Goal: Transaction & Acquisition: Download file/media

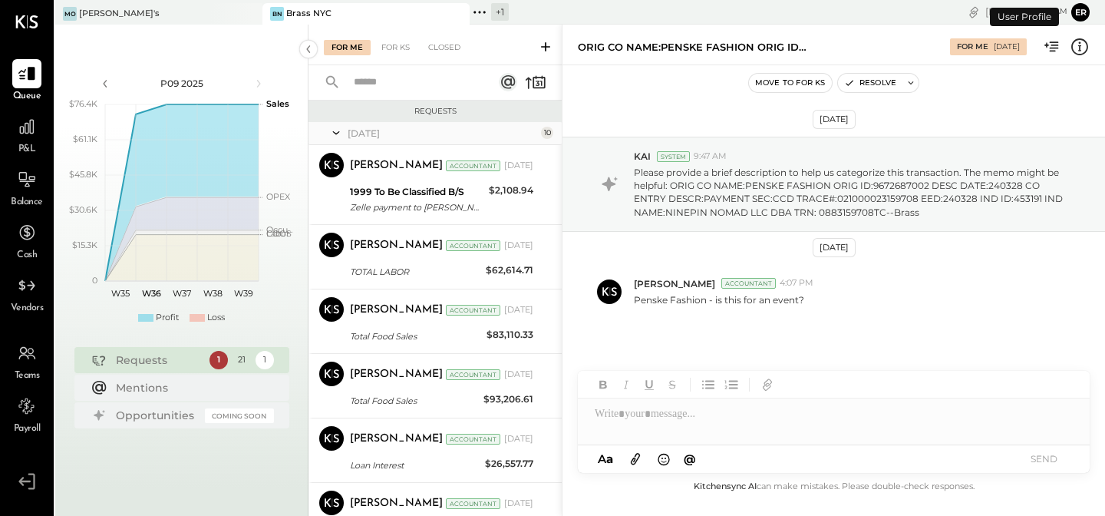
scroll to position [437, 0]
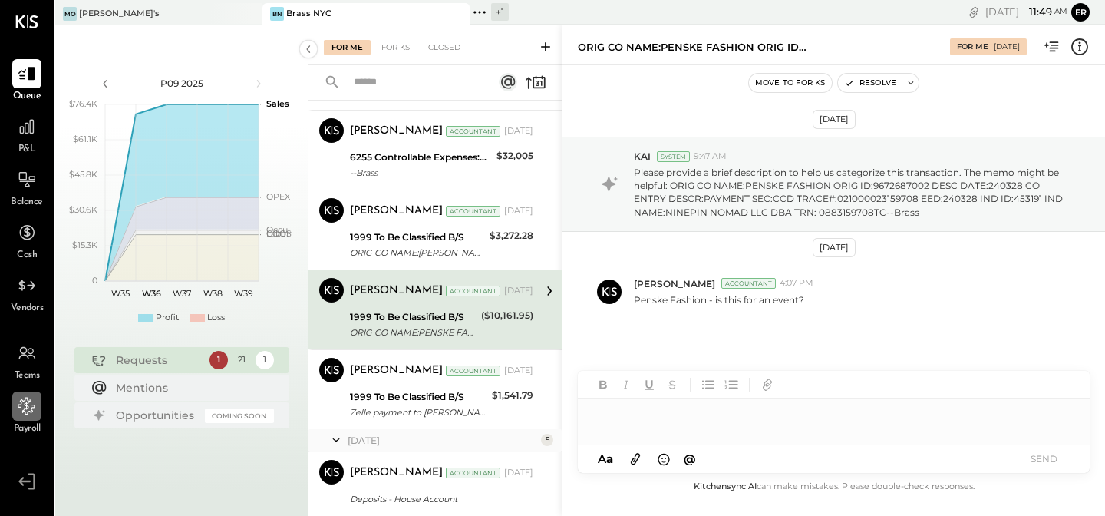
click at [31, 418] on div at bounding box center [26, 405] width 29 height 29
click at [25, 123] on icon at bounding box center [26, 126] width 15 height 15
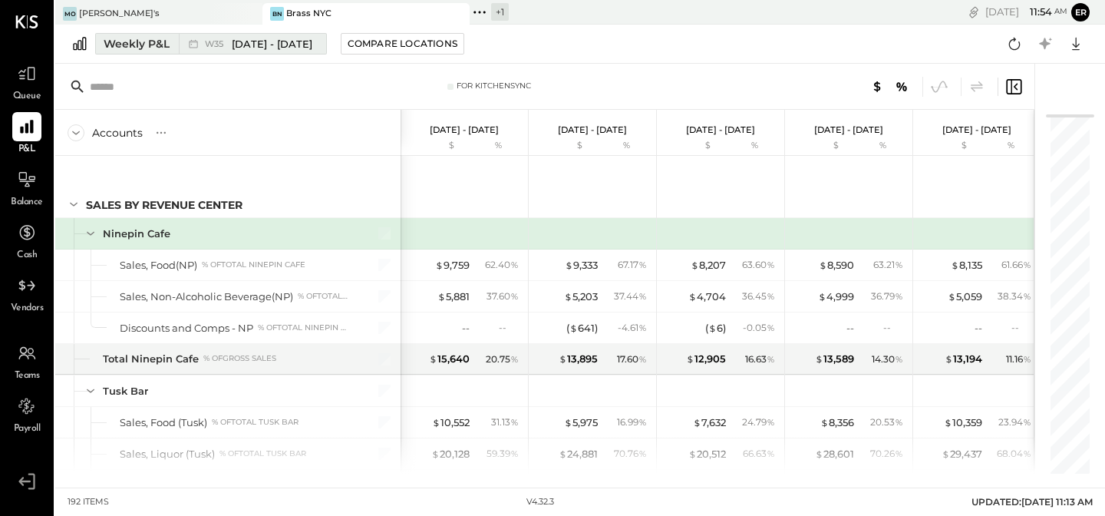
click at [143, 38] on div "Weekly P&L" at bounding box center [137, 43] width 66 height 15
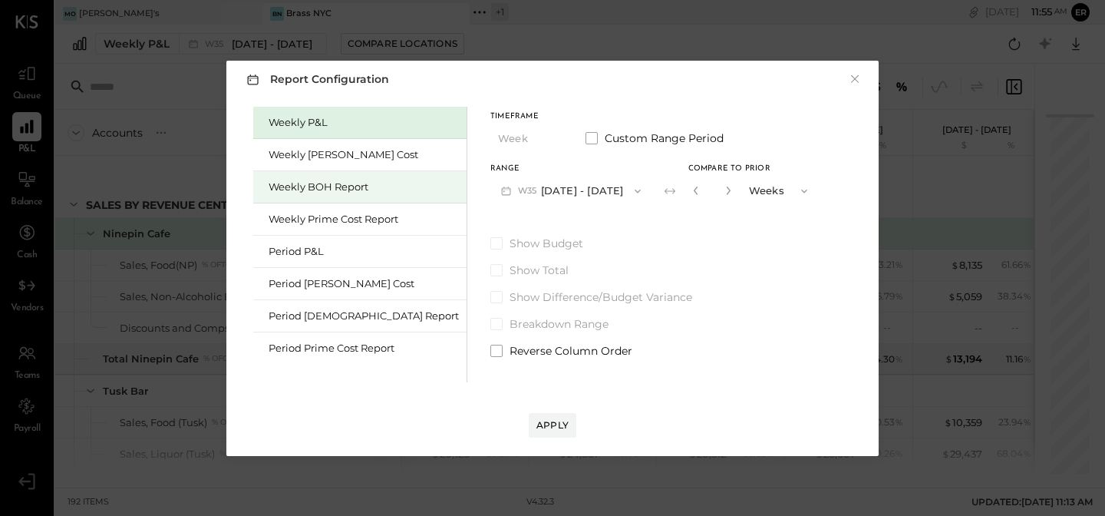
click at [323, 197] on div "Weekly BOH Report" at bounding box center [359, 187] width 213 height 32
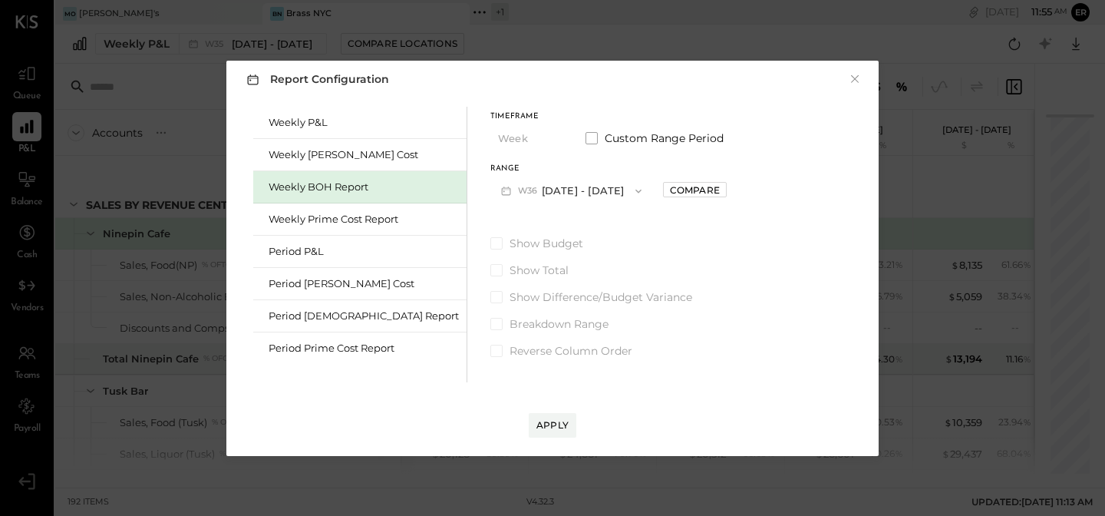
click at [545, 184] on button "W36 [DATE] - [DATE]" at bounding box center [571, 191] width 162 height 28
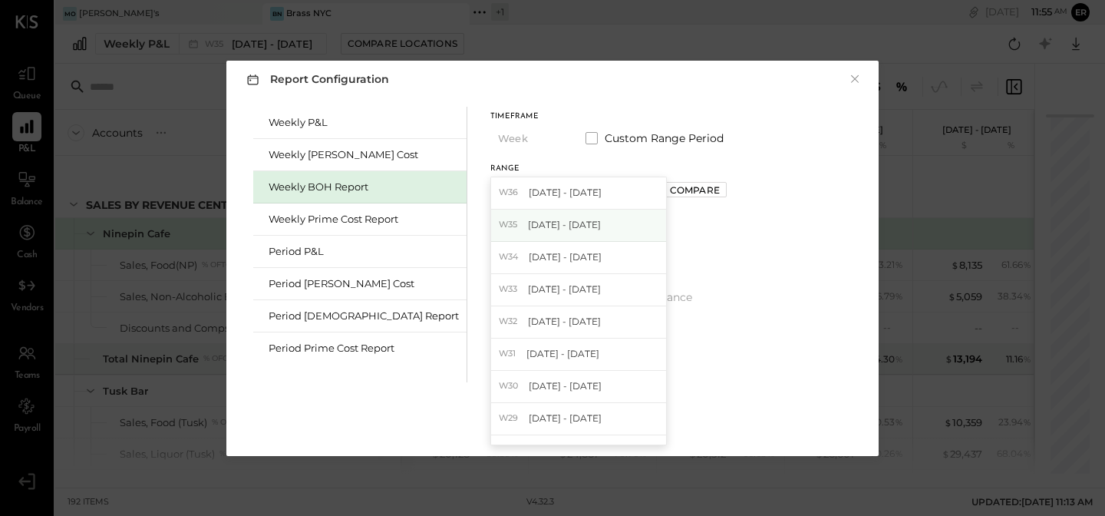
click at [550, 226] on div "W35 [DATE] - [DATE]" at bounding box center [578, 226] width 175 height 32
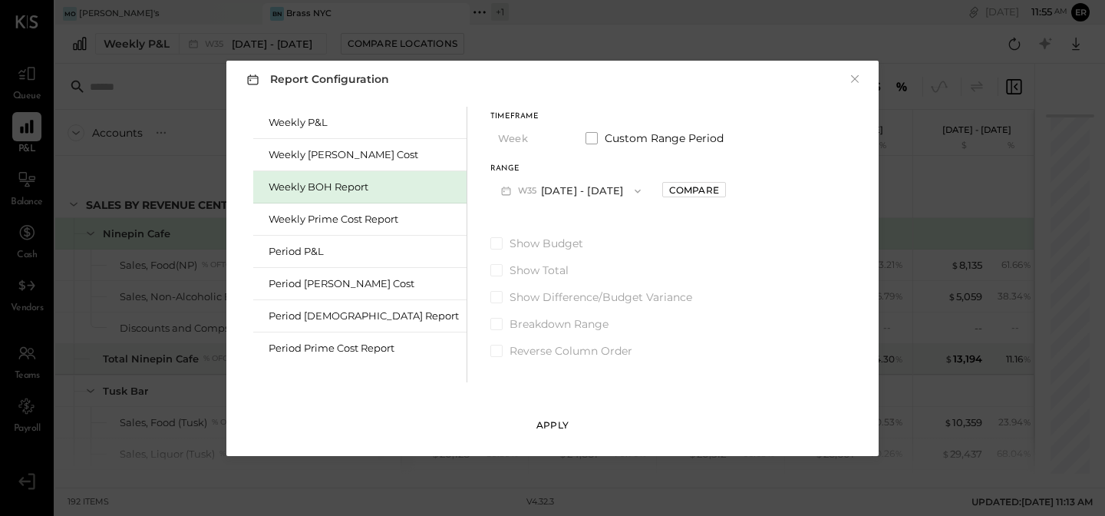
click at [571, 423] on button "Apply" at bounding box center [553, 425] width 48 height 25
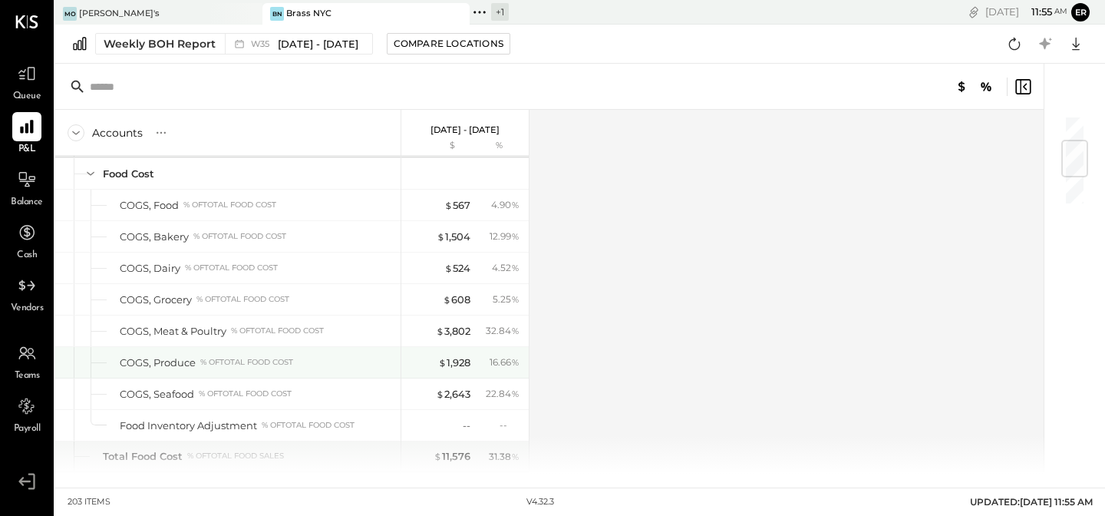
scroll to position [219, 0]
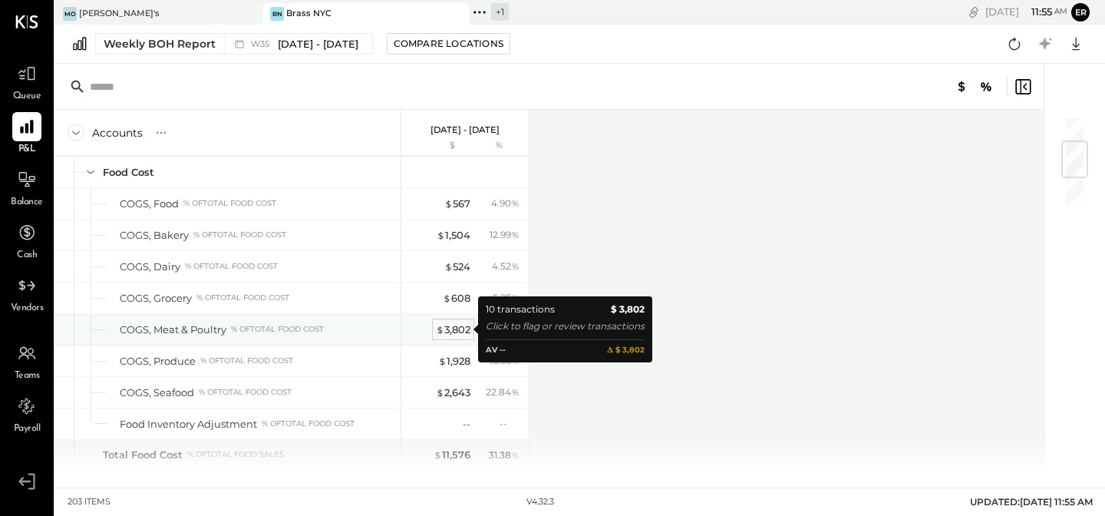
click at [449, 330] on div "$ 3,802" at bounding box center [453, 329] width 35 height 15
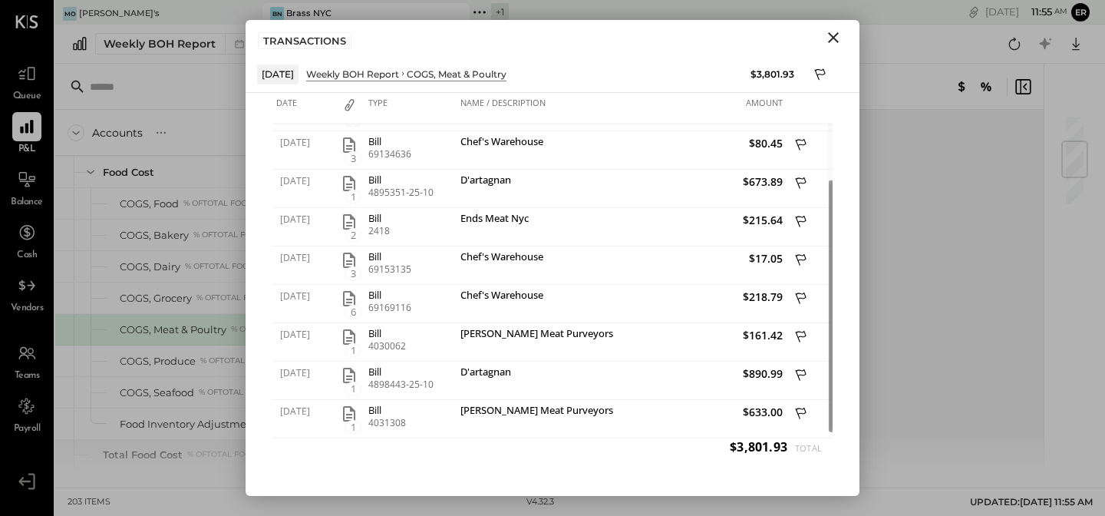
click at [829, 39] on icon "Close" at bounding box center [833, 37] width 18 height 18
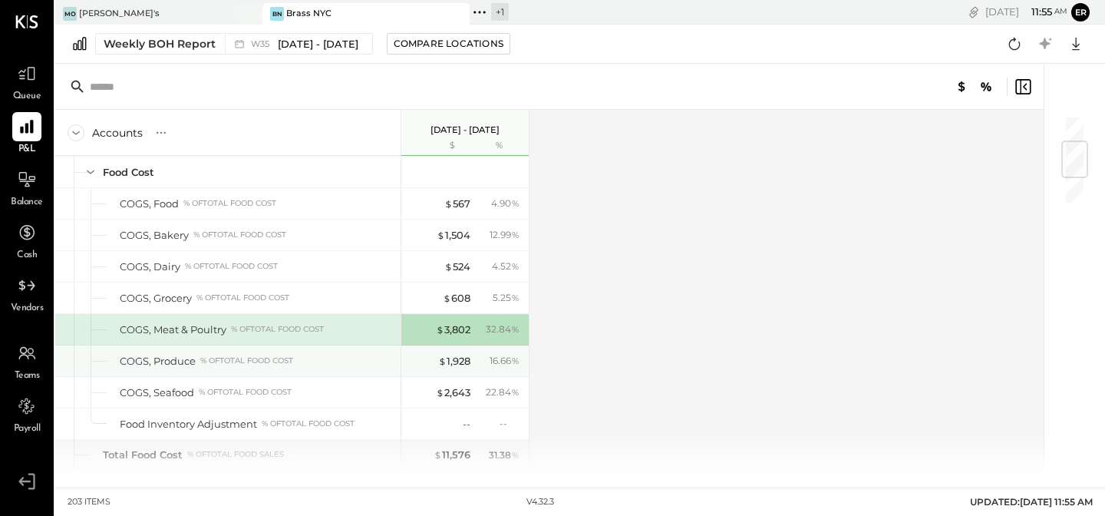
click at [460, 353] on div "$ 1,928 16.66 %" at bounding box center [466, 360] width 115 height 31
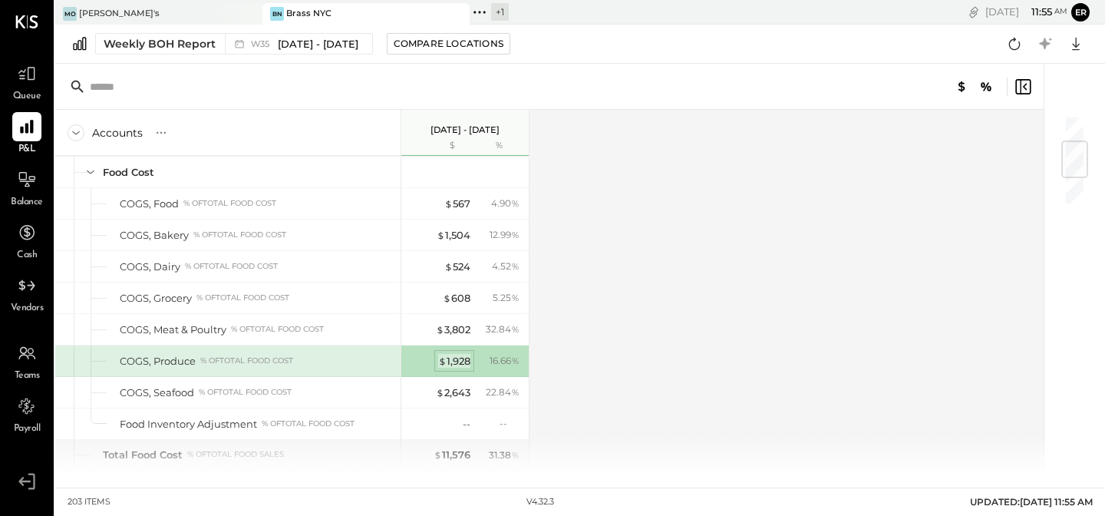
click at [451, 358] on div "$ 1,928" at bounding box center [454, 361] width 32 height 15
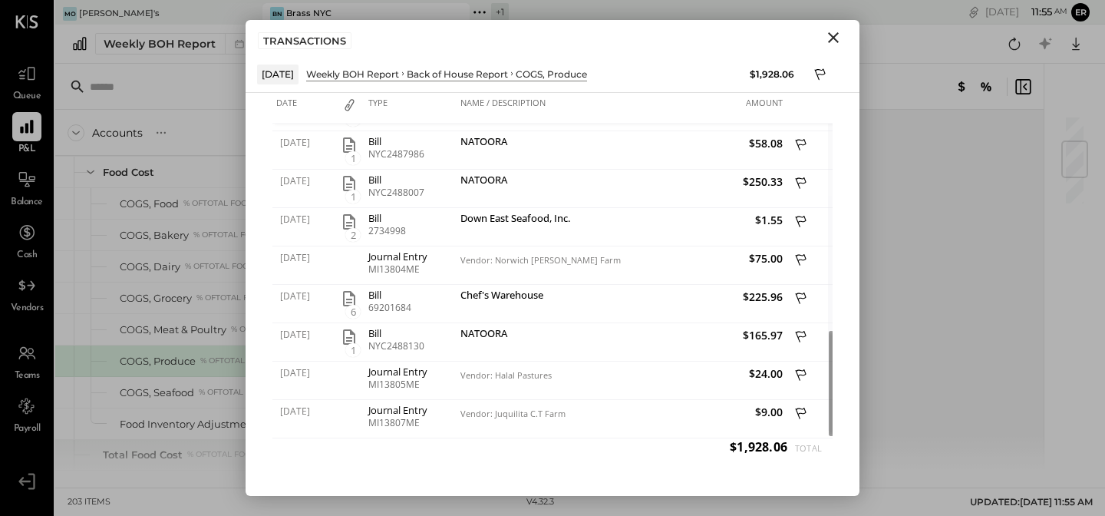
click at [835, 34] on icon "Close" at bounding box center [833, 37] width 18 height 18
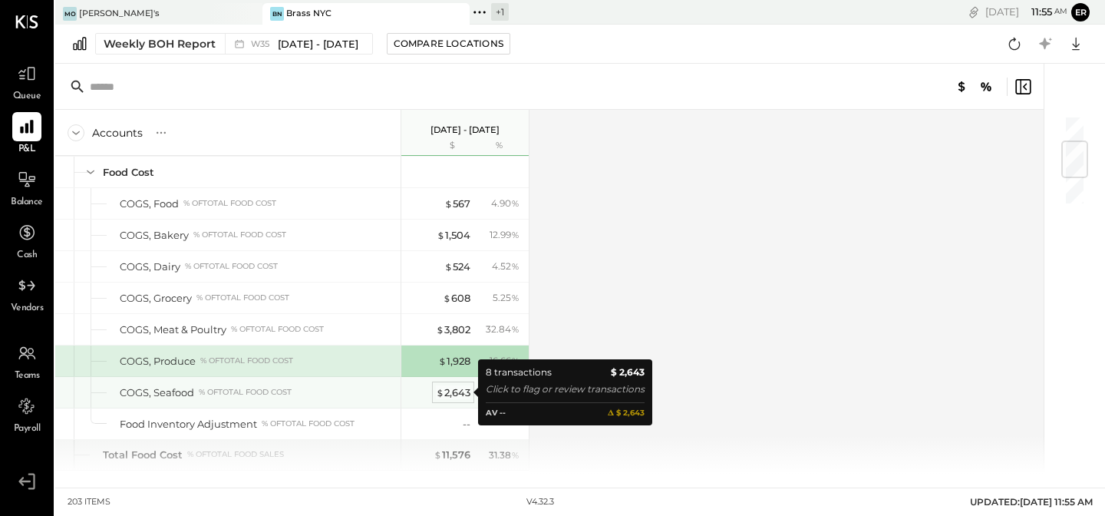
click at [454, 394] on div "$ 2,643" at bounding box center [453, 392] width 35 height 15
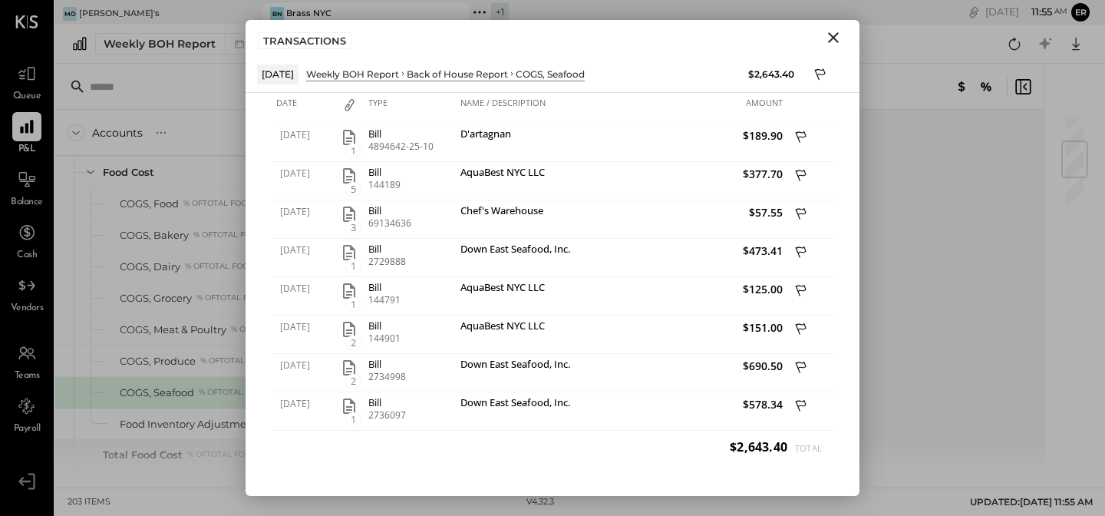
click at [827, 38] on icon "Close" at bounding box center [833, 37] width 18 height 18
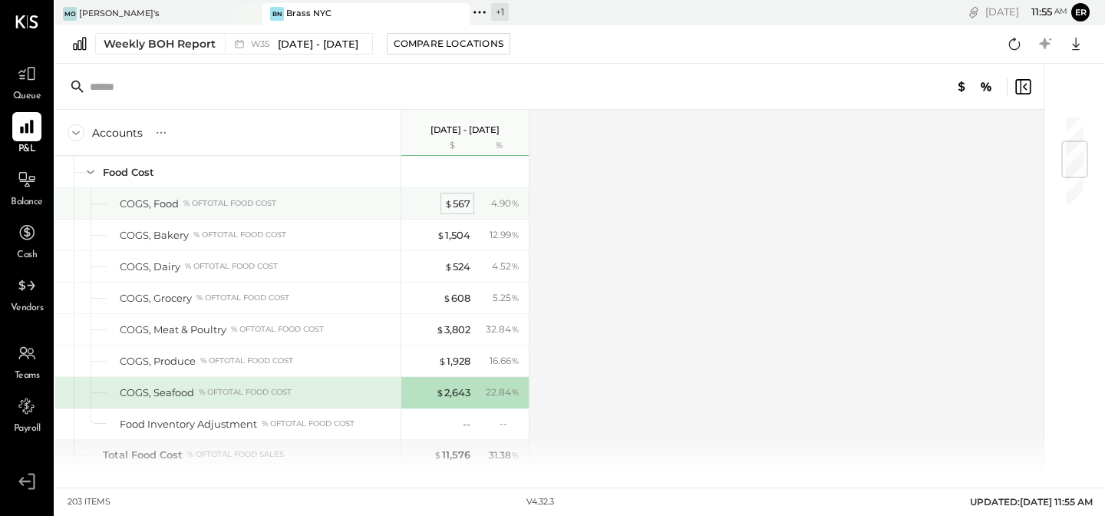
click at [452, 204] on div "$ 567" at bounding box center [457, 203] width 26 height 15
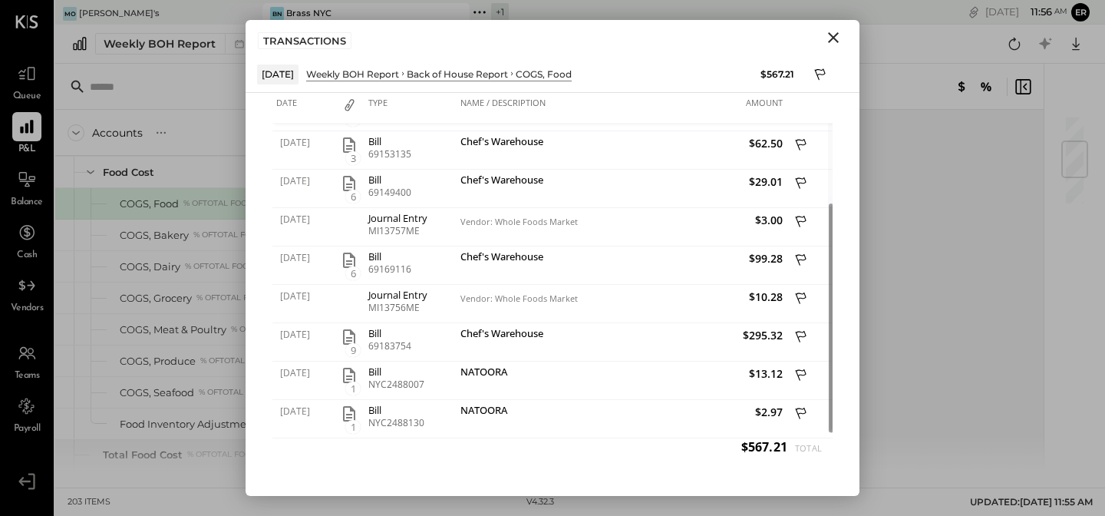
click at [828, 39] on icon "Close" at bounding box center [833, 37] width 18 height 18
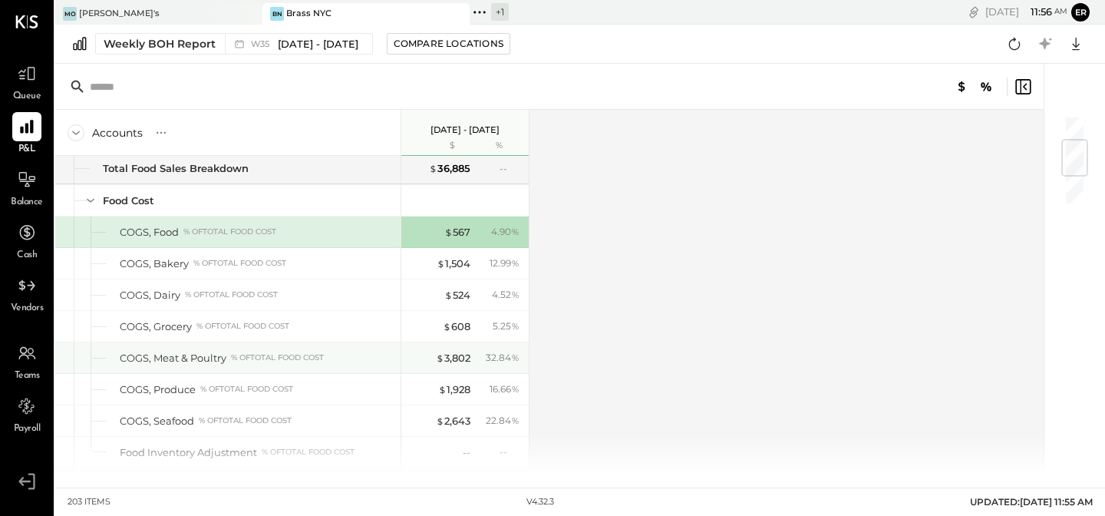
scroll to position [187, 0]
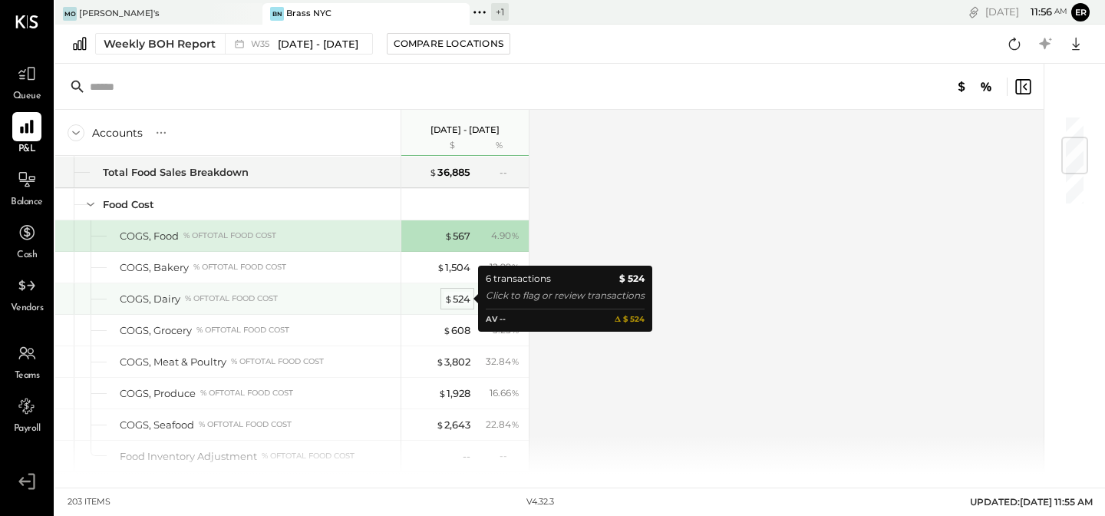
click at [464, 297] on div "$ 524" at bounding box center [457, 299] width 26 height 15
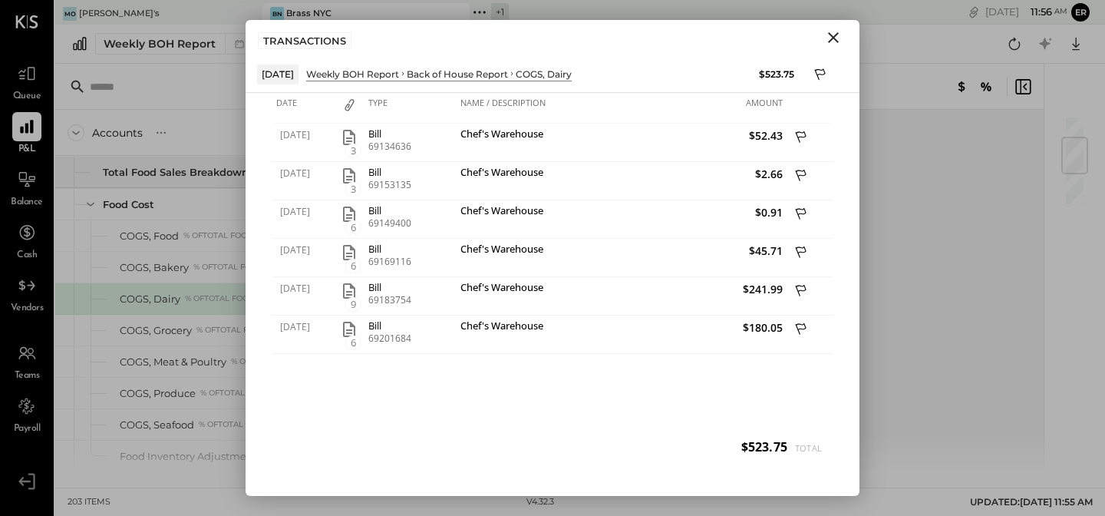
click at [830, 48] on div "TRANSACTIONS" at bounding box center [553, 37] width 614 height 35
click at [837, 38] on icon "Close" at bounding box center [833, 37] width 18 height 18
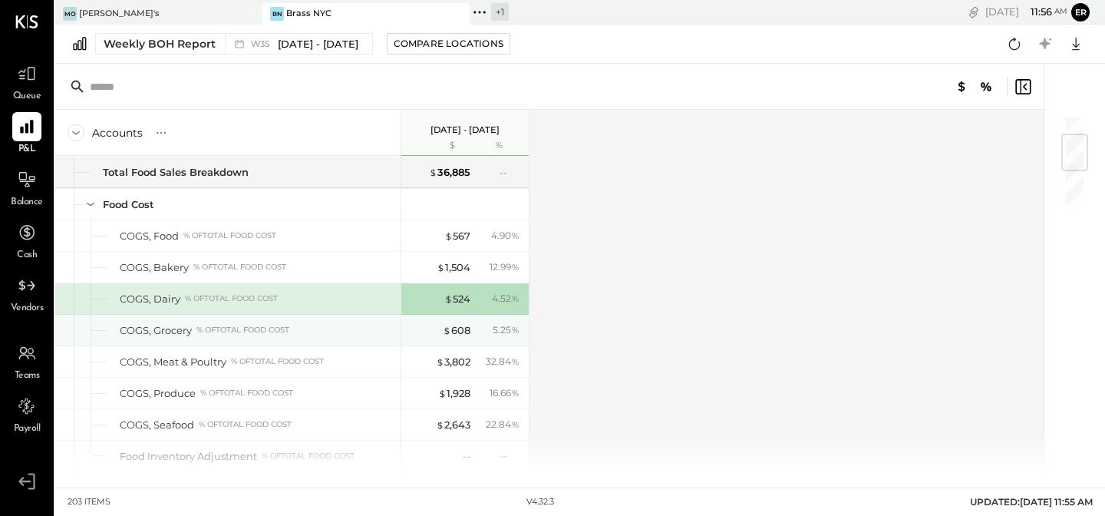
scroll to position [147, 0]
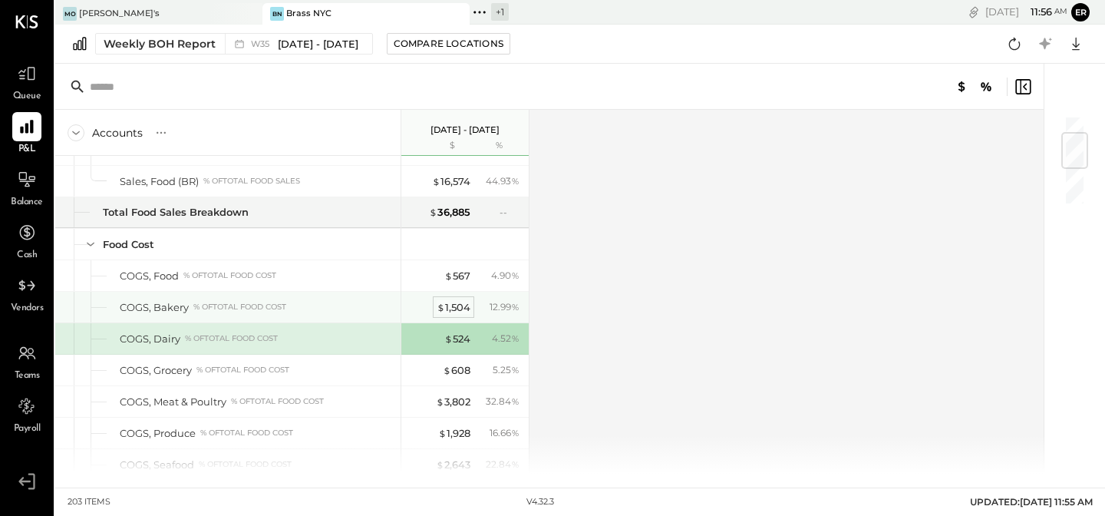
click at [446, 306] on div "$ 1,504" at bounding box center [454, 307] width 34 height 15
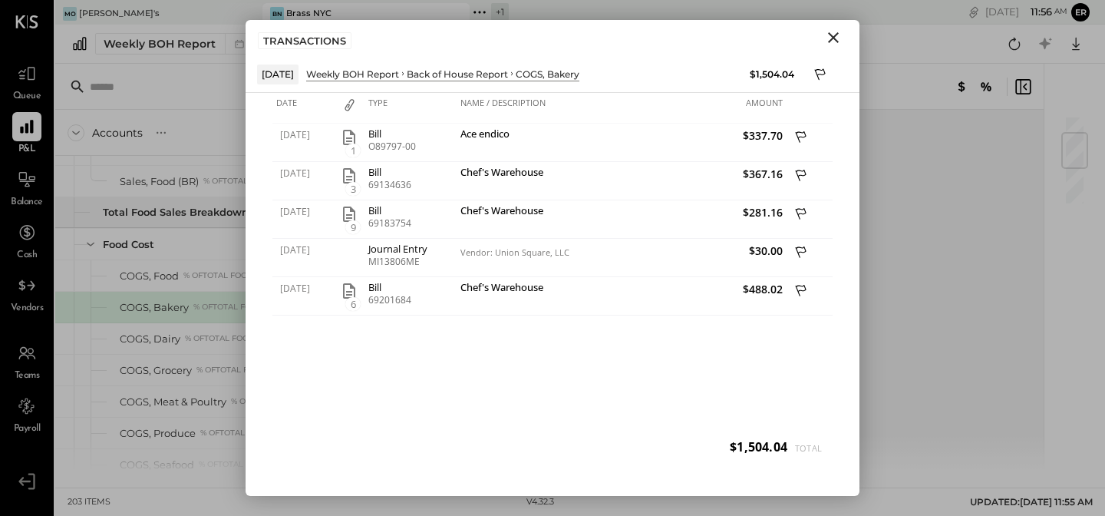
click at [832, 31] on icon "Close" at bounding box center [833, 37] width 18 height 18
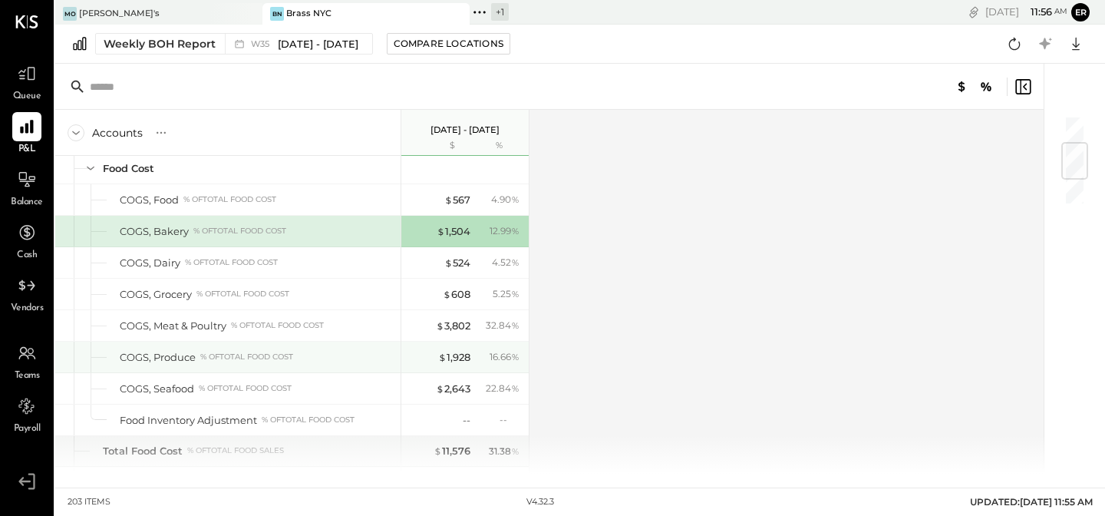
scroll to position [232, 0]
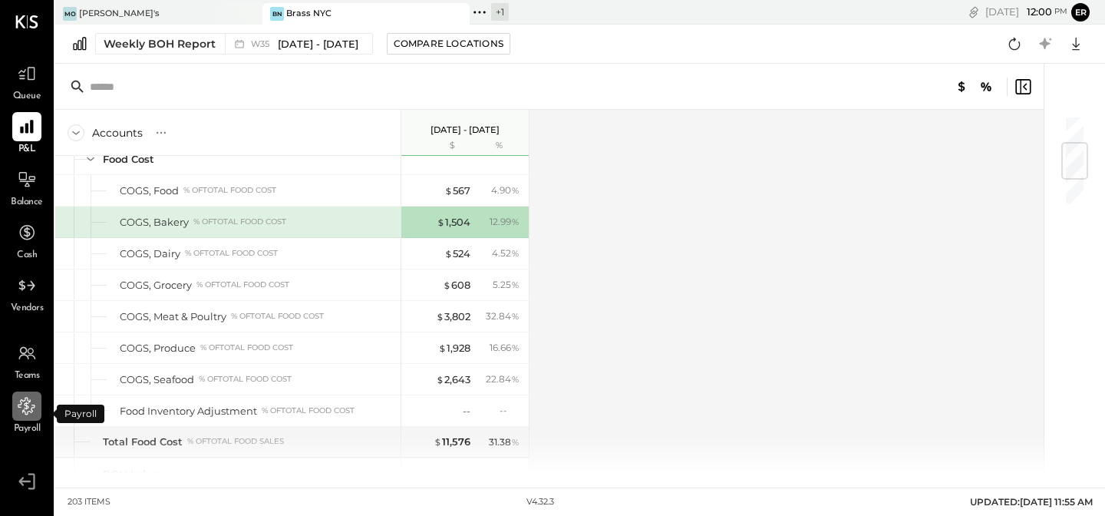
click at [28, 413] on icon at bounding box center [27, 406] width 20 height 20
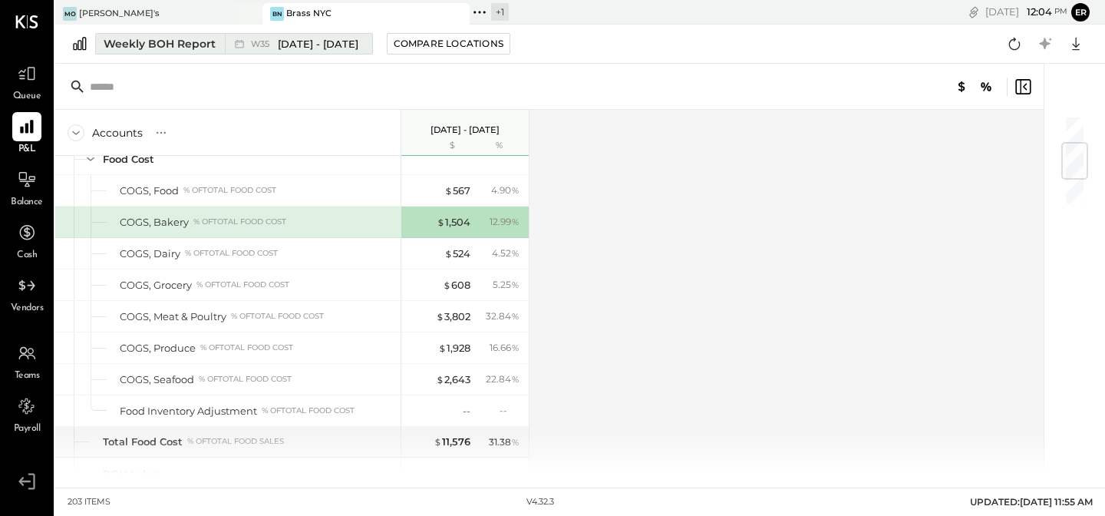
click at [197, 50] on div "Weekly BOH Report" at bounding box center [160, 43] width 112 height 15
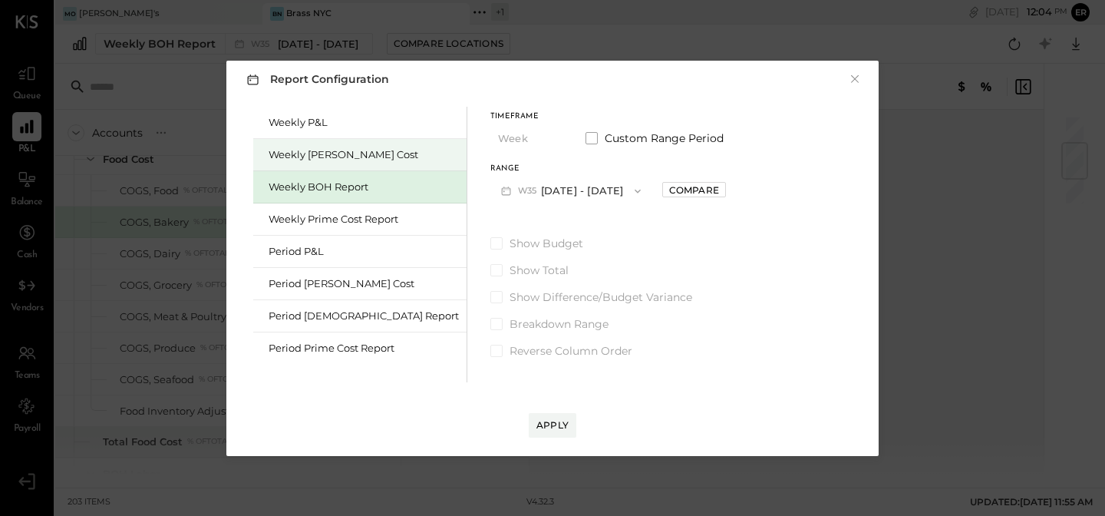
click at [318, 162] on div "Weekly [PERSON_NAME] Cost" at bounding box center [359, 155] width 213 height 32
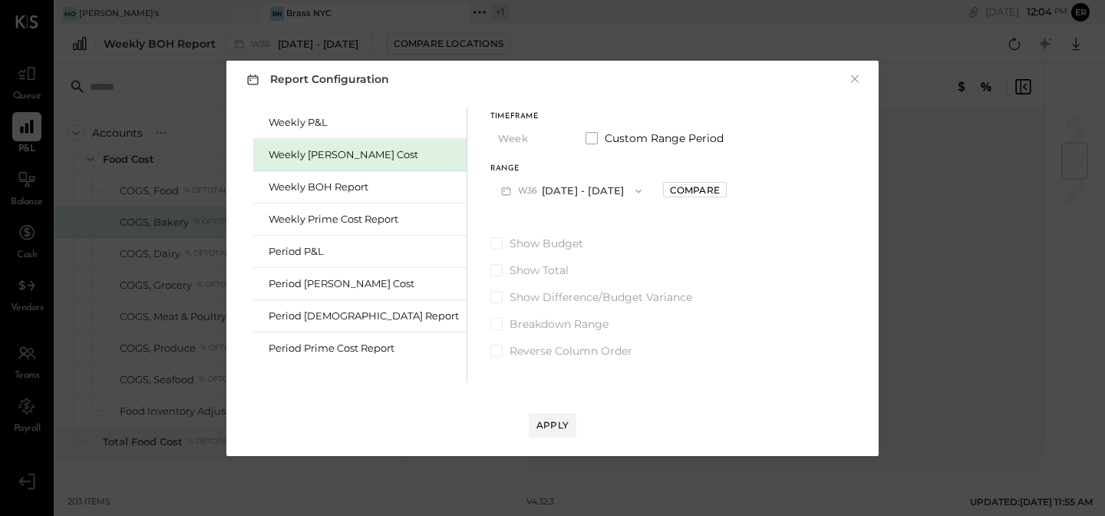
click at [536, 182] on button "W36 [DATE] - [DATE]" at bounding box center [571, 191] width 162 height 28
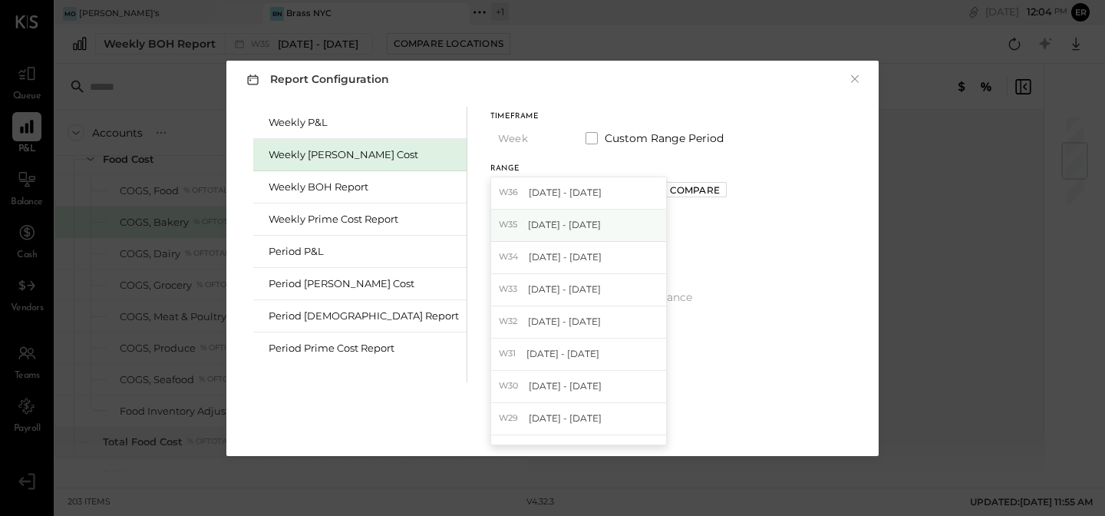
click at [538, 215] on div "W35 [DATE] - [DATE]" at bounding box center [578, 226] width 175 height 32
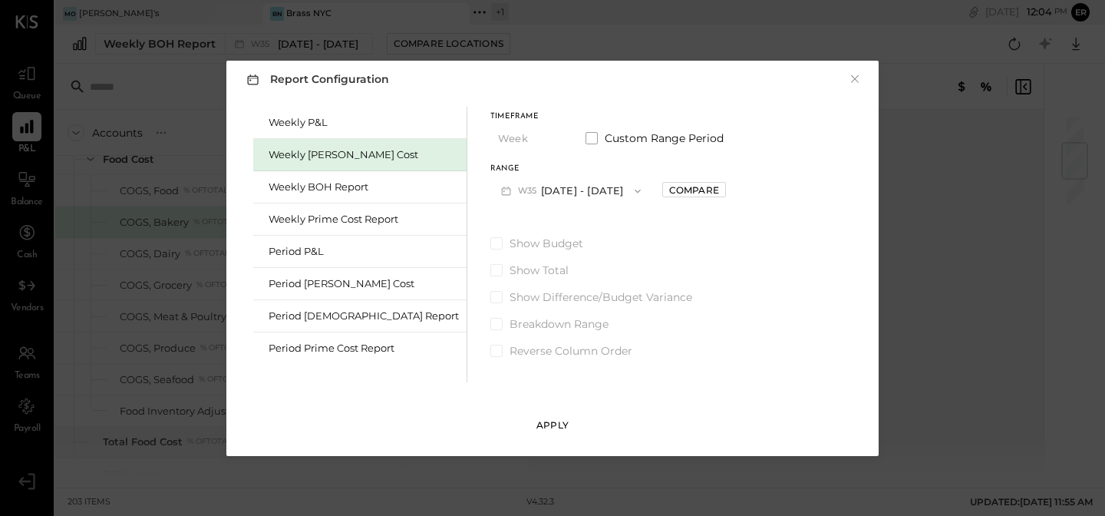
click at [572, 429] on button "Apply" at bounding box center [553, 425] width 48 height 25
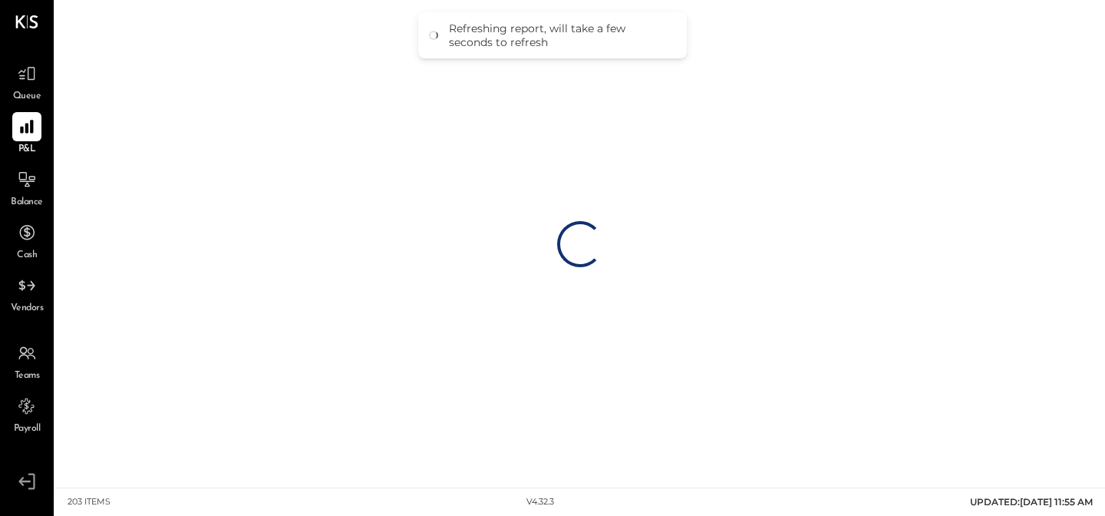
click at [580, 392] on div "Loading…" at bounding box center [580, 243] width 1050 height 487
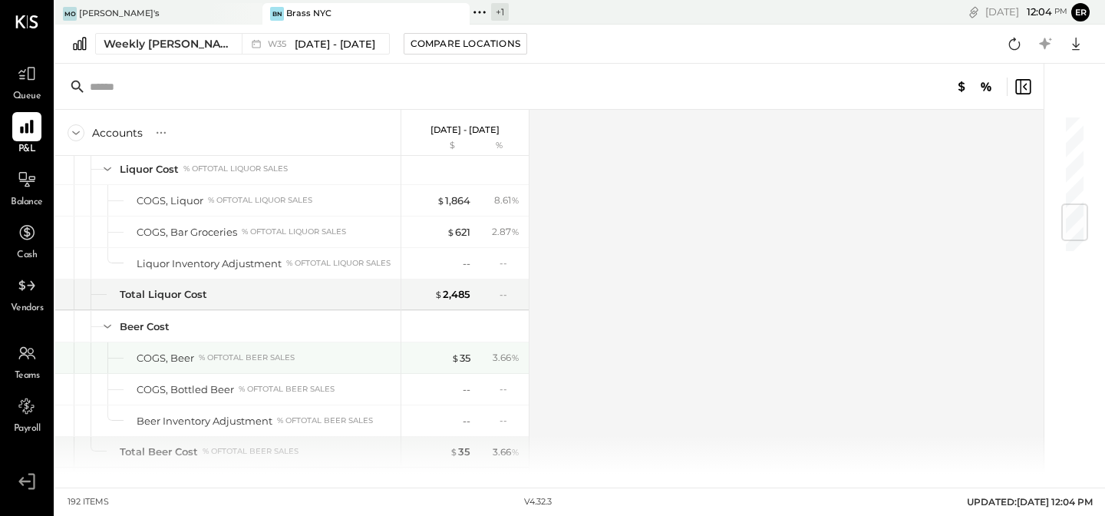
scroll to position [758, 0]
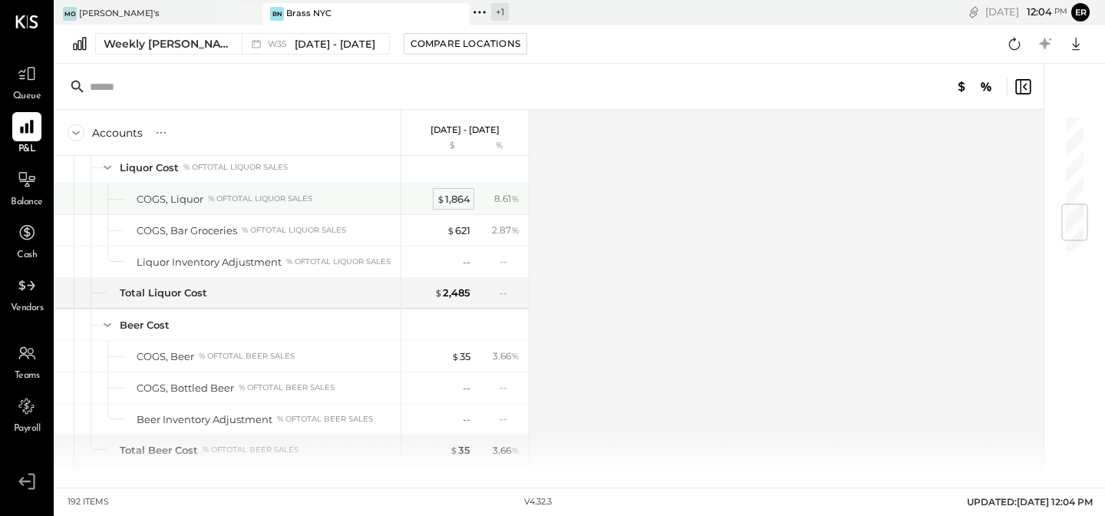
click at [463, 193] on div "$ 1,864" at bounding box center [454, 199] width 34 height 15
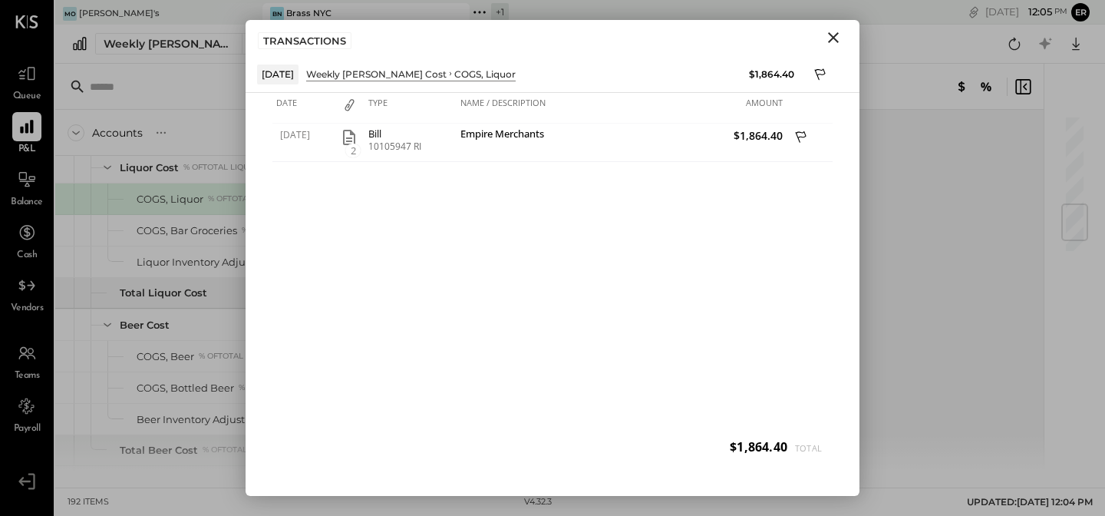
click at [832, 41] on icon "Close" at bounding box center [833, 37] width 18 height 18
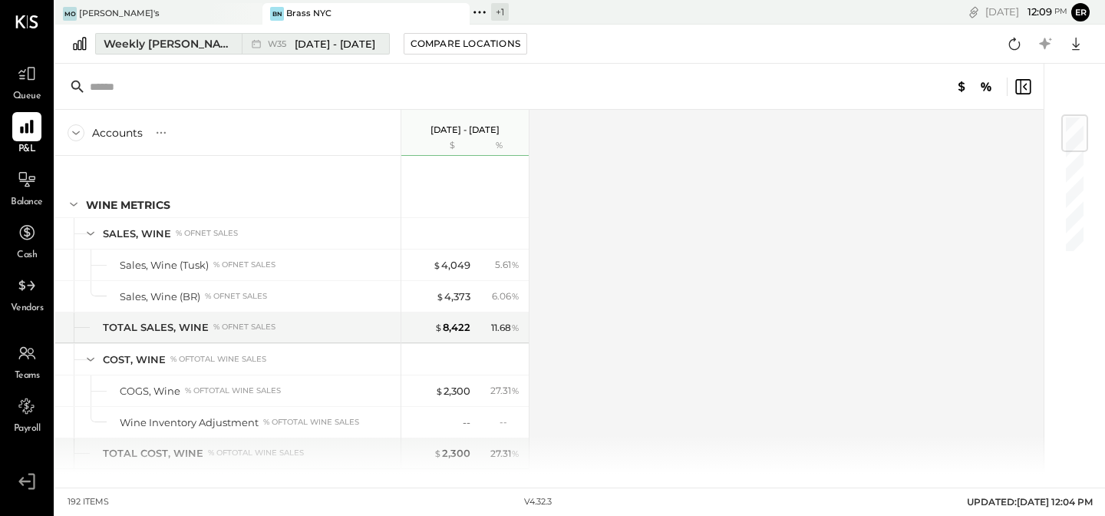
click at [141, 41] on div "Weekly [PERSON_NAME] Cost" at bounding box center [168, 43] width 129 height 15
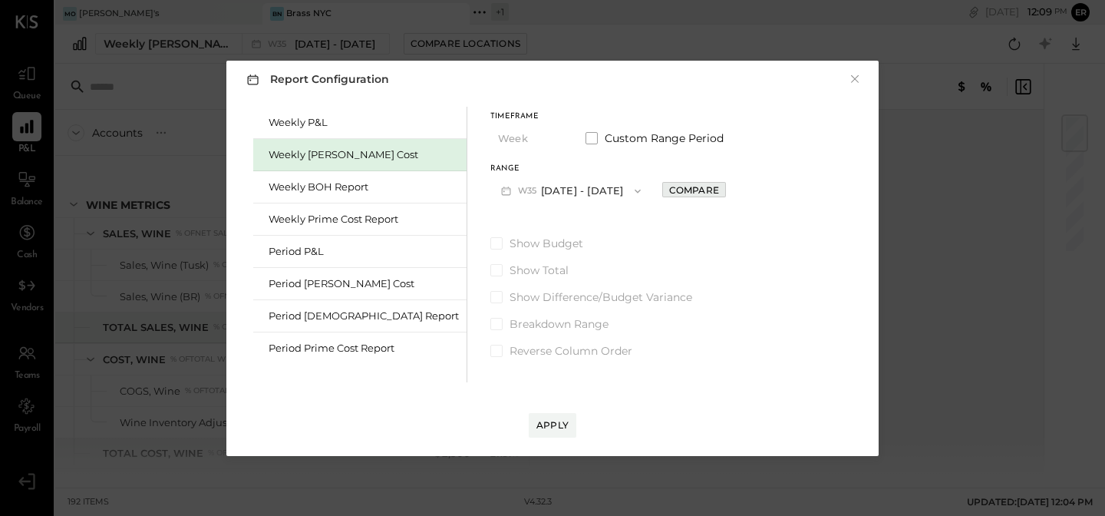
click at [662, 182] on button "Compare" at bounding box center [694, 189] width 64 height 15
click at [503, 190] on button "W35 [DATE] - [DATE]" at bounding box center [570, 191] width 161 height 28
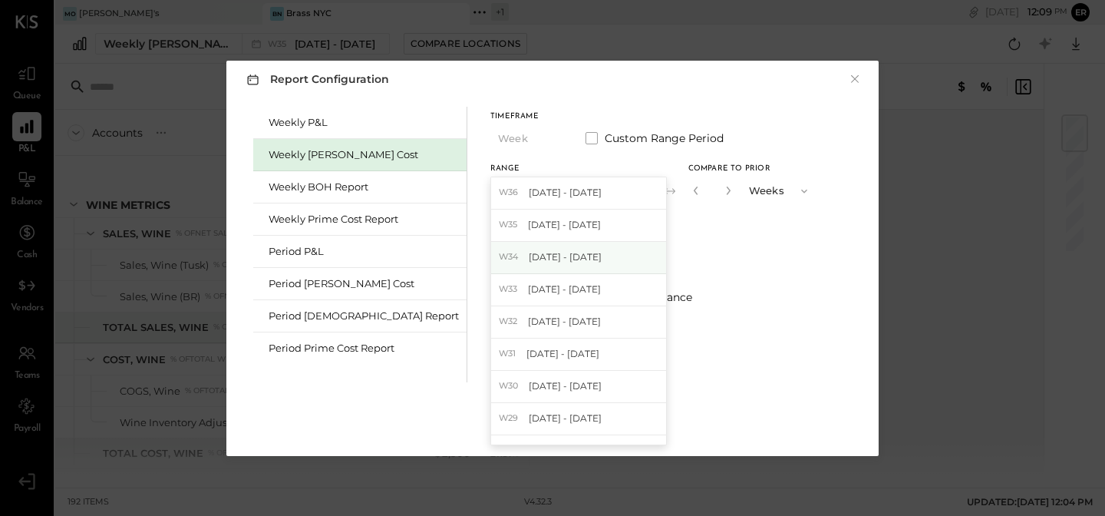
click at [529, 261] on span "[DATE] - [DATE]" at bounding box center [565, 256] width 73 height 13
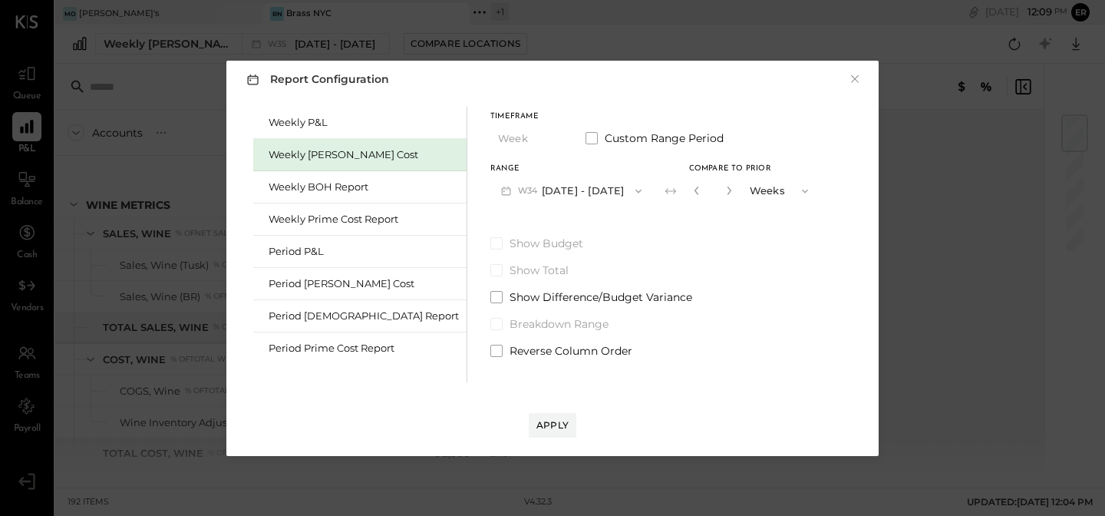
click at [511, 187] on button "W34 [DATE] - [DATE]" at bounding box center [571, 191] width 162 height 28
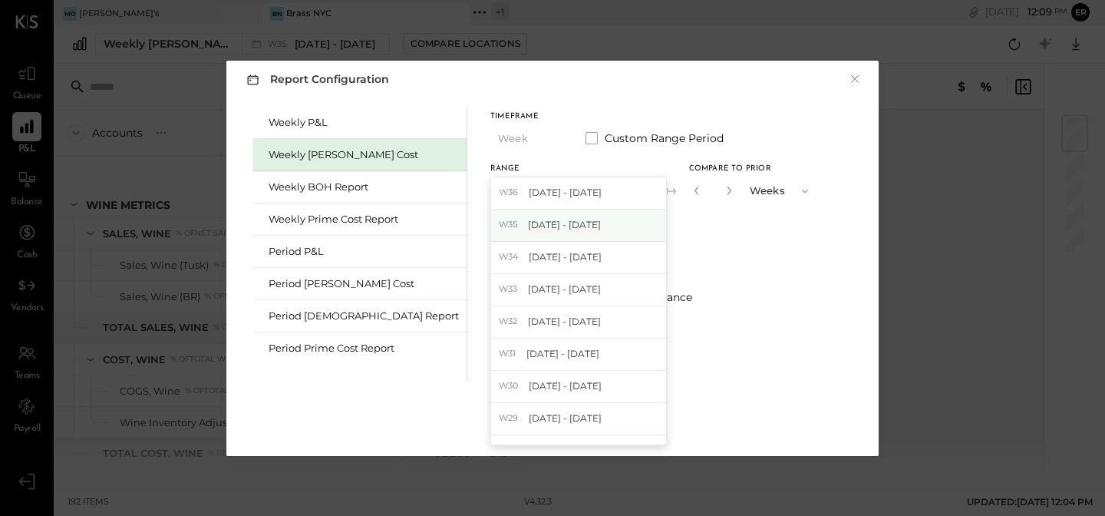
click at [528, 229] on span "[DATE] - [DATE]" at bounding box center [564, 224] width 73 height 13
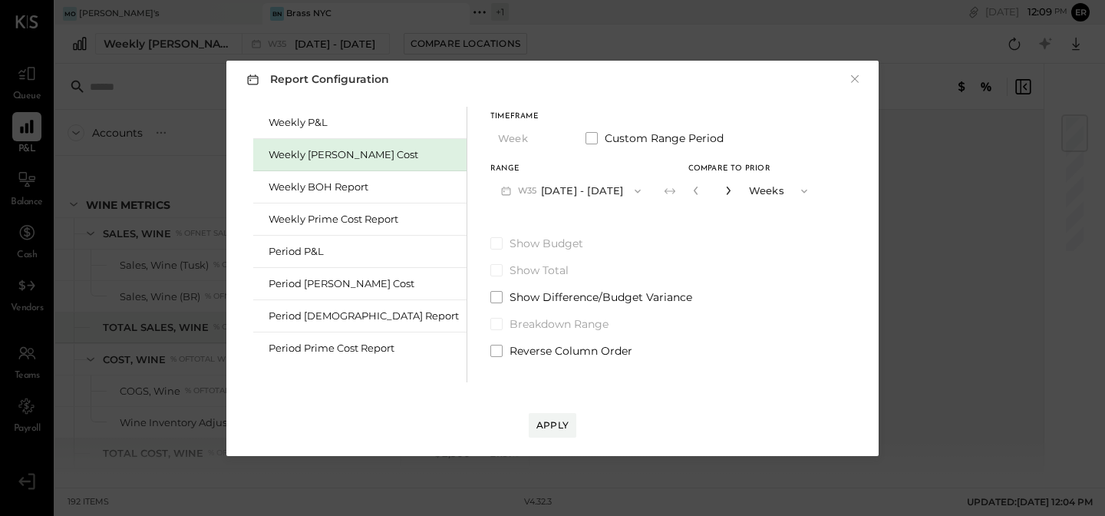
click at [724, 190] on icon "button" at bounding box center [728, 190] width 9 height 9
type input "*"
click at [490, 352] on span at bounding box center [496, 351] width 12 height 12
click at [586, 140] on span at bounding box center [592, 138] width 12 height 12
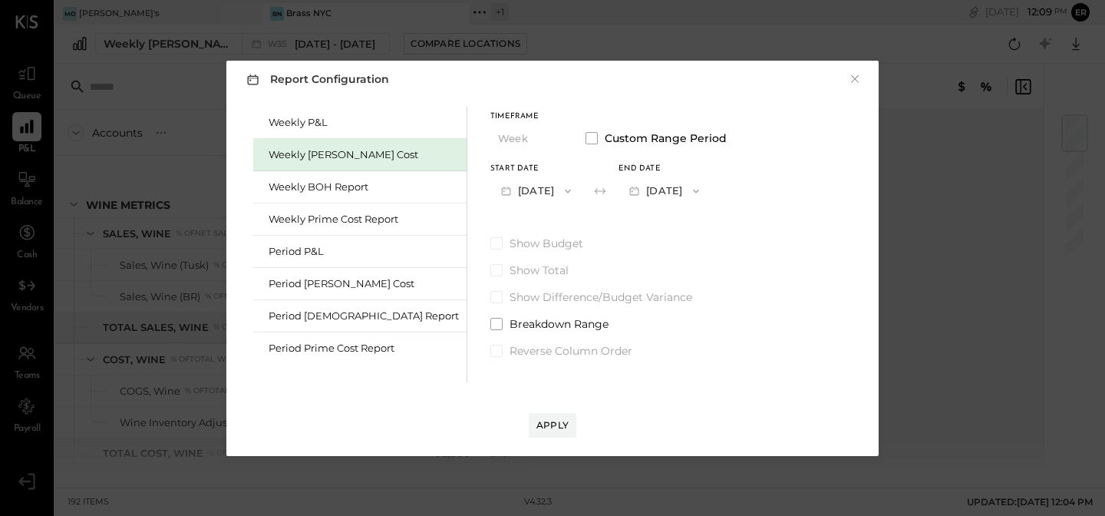
click at [504, 187] on button "[DATE]" at bounding box center [535, 191] width 91 height 28
click at [509, 263] on div "[DATE]" at bounding box center [555, 258] width 129 height 32
click at [654, 197] on button "[DATE]" at bounding box center [664, 191] width 91 height 28
click at [629, 233] on div "[DATE]" at bounding box center [683, 226] width 129 height 32
click at [490, 324] on span at bounding box center [496, 324] width 12 height 12
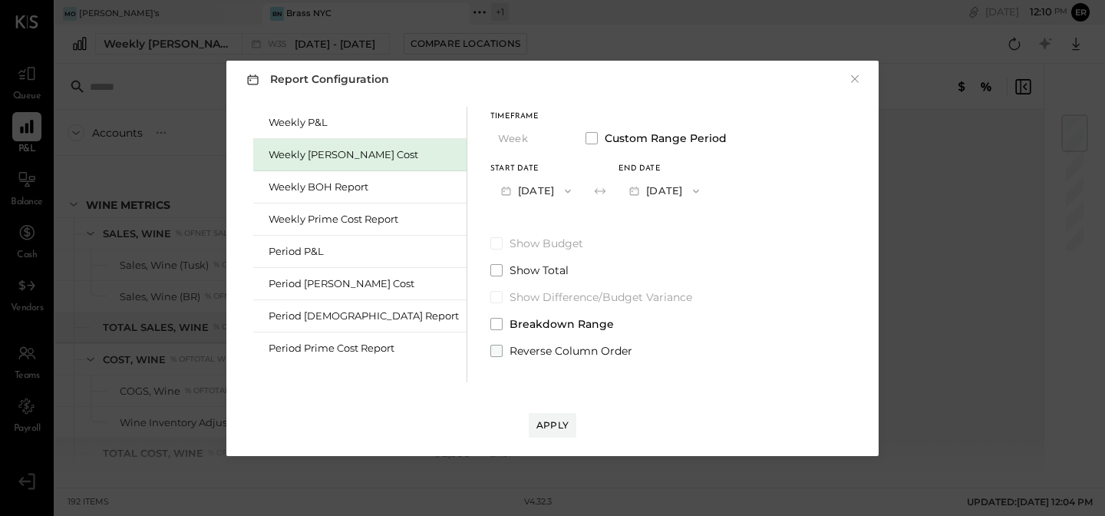
click at [490, 355] on span at bounding box center [496, 351] width 12 height 12
click at [490, 266] on span at bounding box center [496, 270] width 12 height 12
click at [553, 430] on div "Apply" at bounding box center [553, 424] width 32 height 13
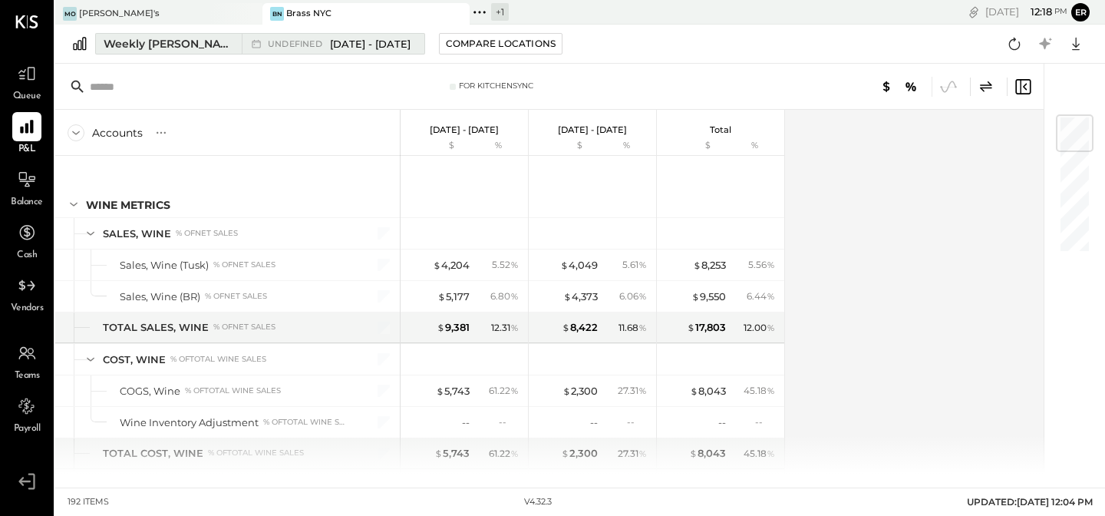
click at [147, 36] on div "Weekly [PERSON_NAME] Cost" at bounding box center [168, 43] width 129 height 15
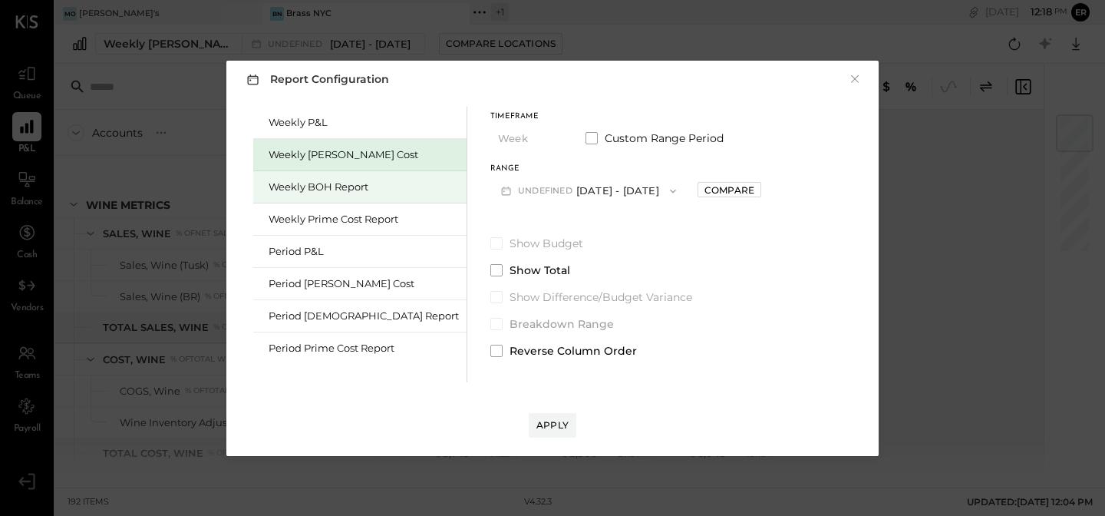
click at [268, 189] on div "Weekly BOH Report" at bounding box center [359, 187] width 213 height 32
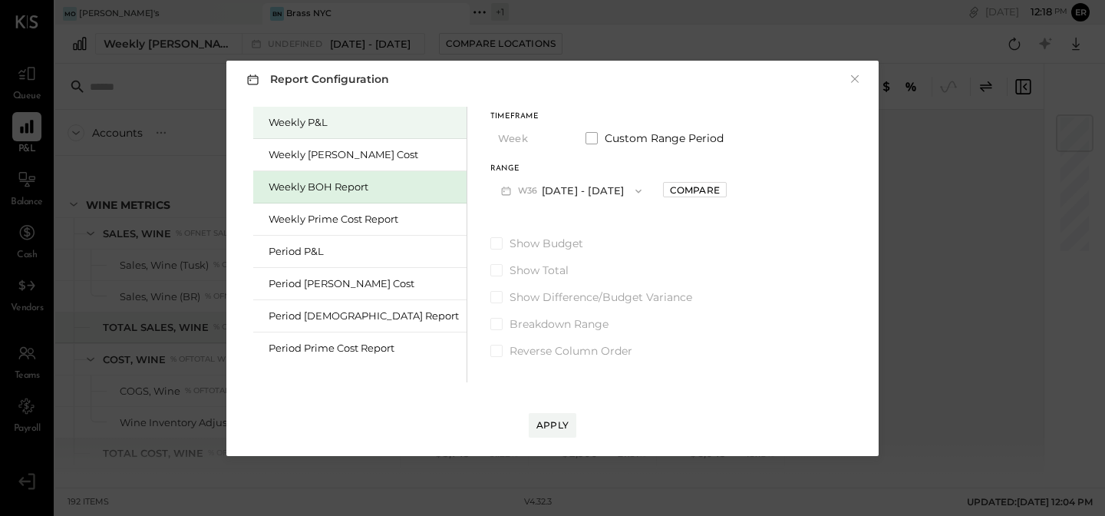
click at [304, 117] on div "Weekly P&L" at bounding box center [364, 122] width 190 height 15
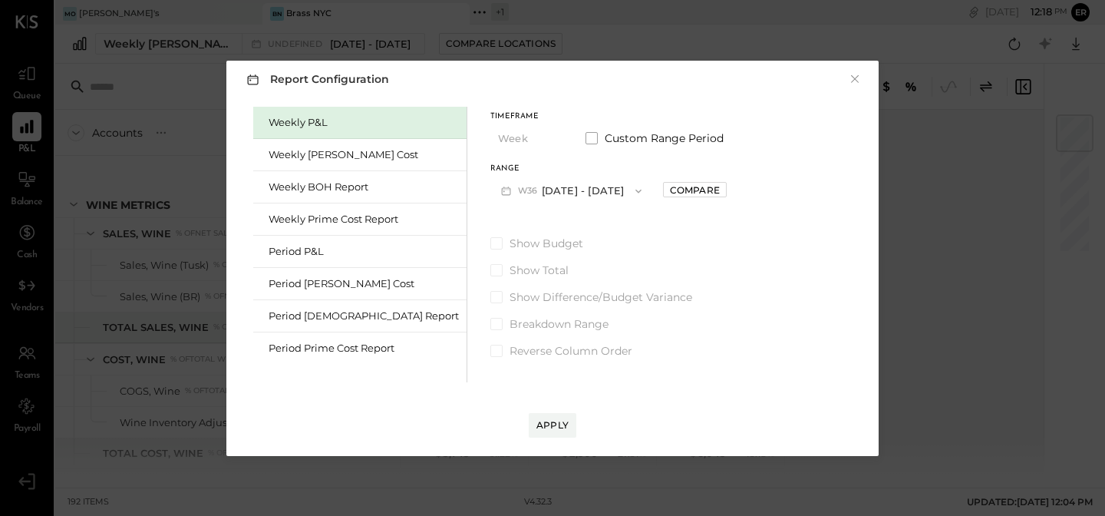
click at [552, 195] on button "W36 [DATE] - [DATE]" at bounding box center [571, 191] width 162 height 28
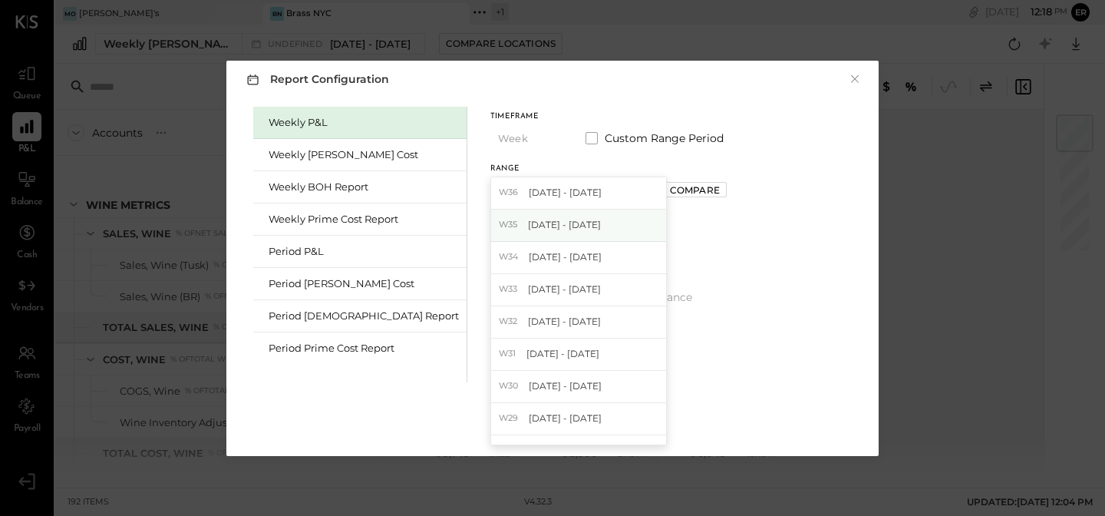
click at [530, 229] on span "[DATE] - [DATE]" at bounding box center [564, 224] width 73 height 13
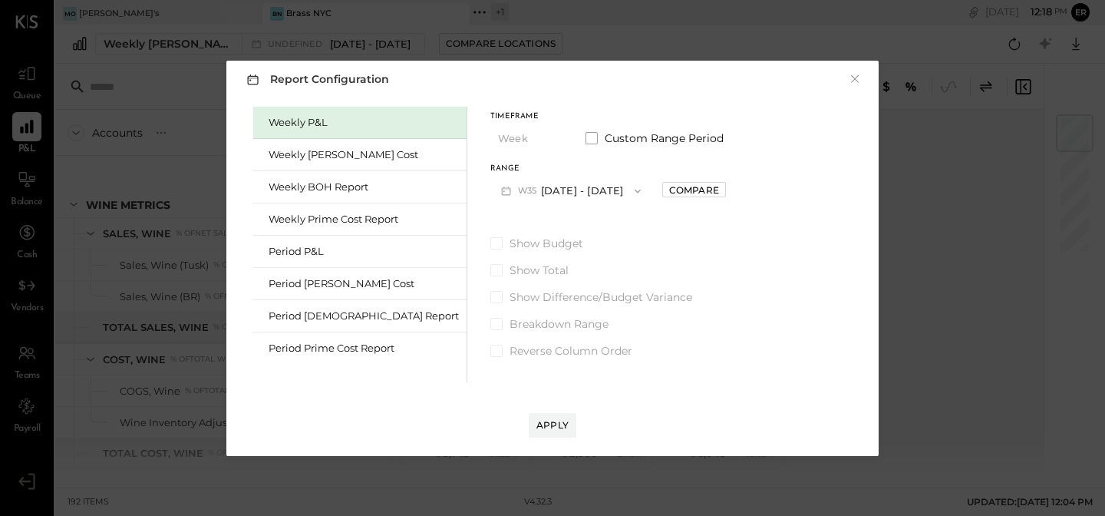
click at [556, 410] on div "Apply" at bounding box center [553, 409] width 622 height 55
click at [556, 421] on div "Apply" at bounding box center [553, 424] width 32 height 13
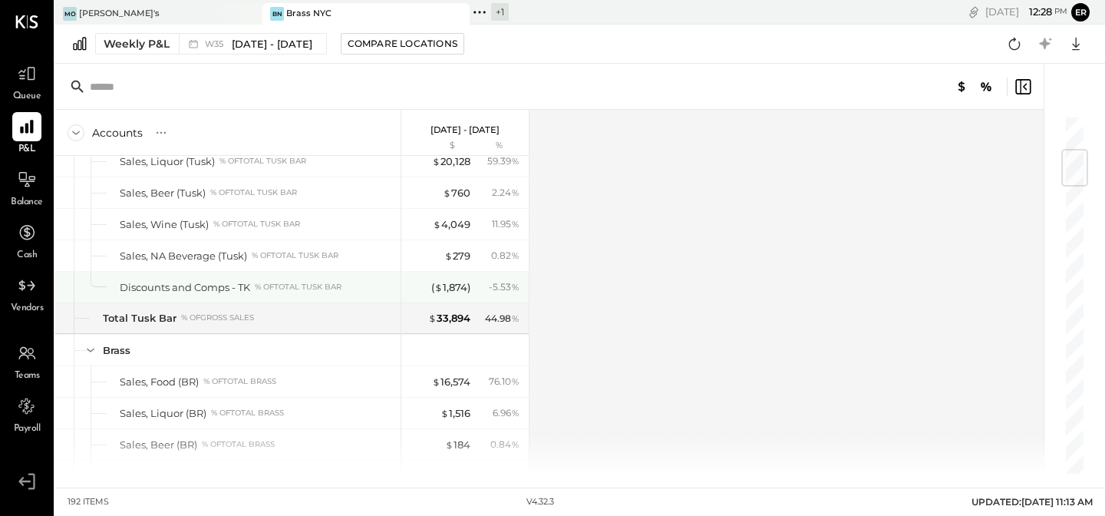
scroll to position [300, 0]
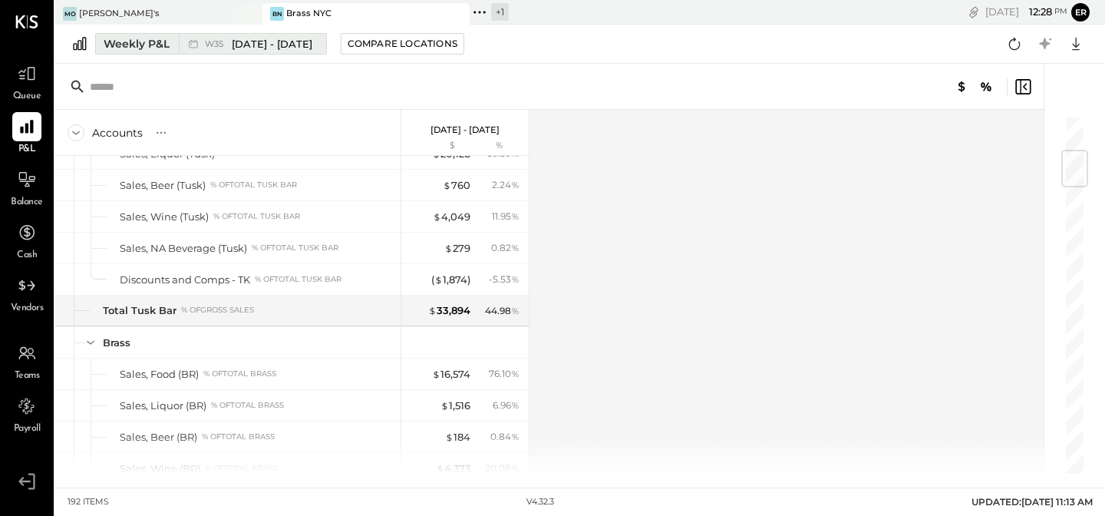
click at [266, 51] on div "W35 [DATE] - [DATE]" at bounding box center [249, 44] width 140 height 20
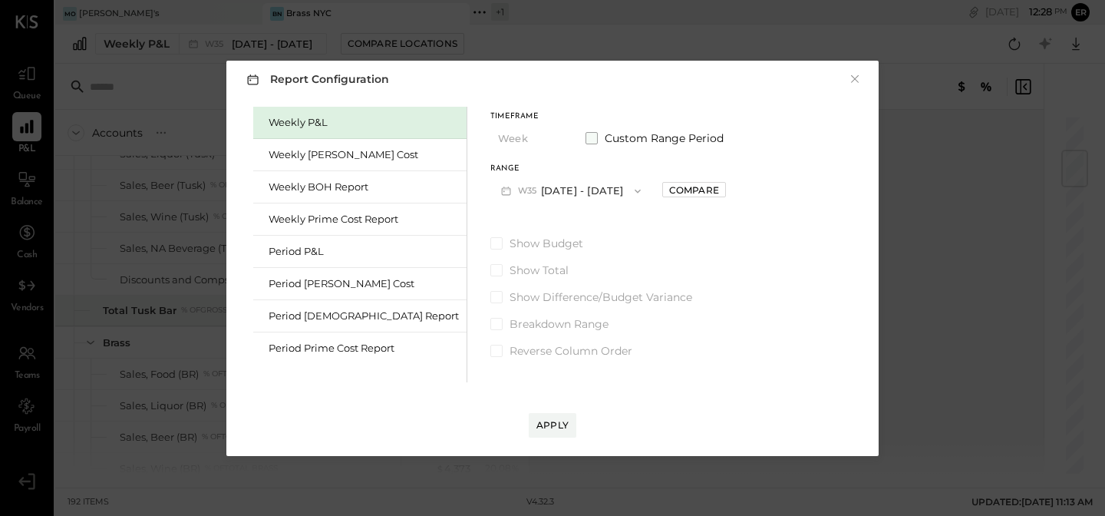
click at [586, 133] on span at bounding box center [592, 138] width 12 height 12
click at [562, 190] on icon "button" at bounding box center [568, 191] width 12 height 12
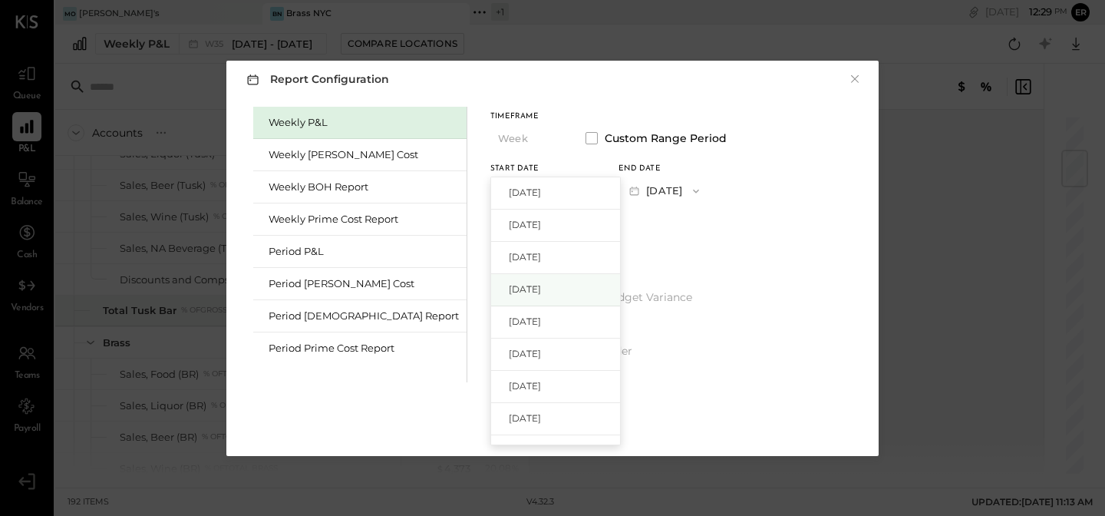
click at [513, 289] on div "[DATE]" at bounding box center [555, 290] width 129 height 32
click at [639, 190] on button "[DATE]" at bounding box center [664, 191] width 91 height 28
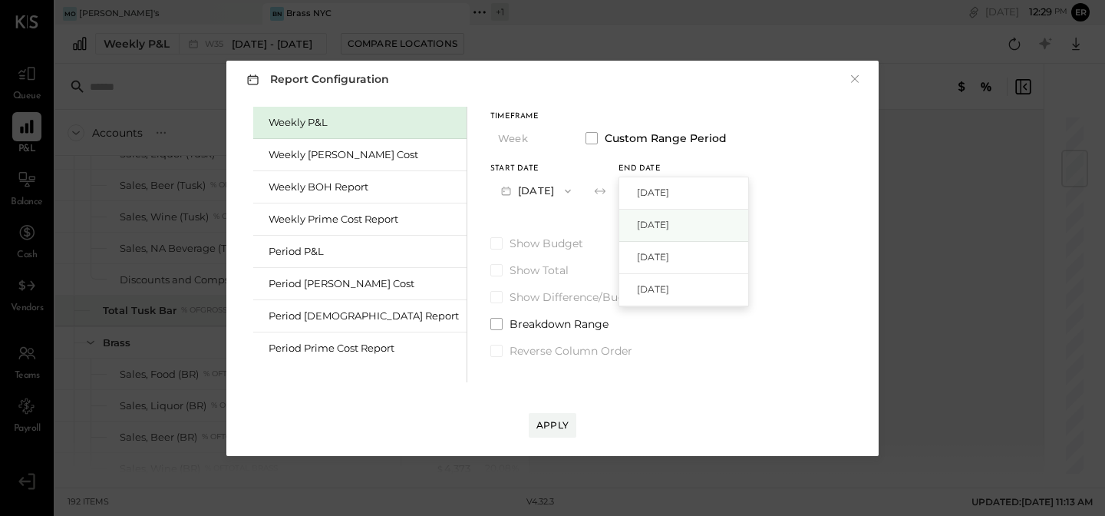
click at [637, 229] on span "[DATE]" at bounding box center [653, 224] width 32 height 13
click at [490, 327] on span at bounding box center [496, 324] width 12 height 12
click at [490, 347] on span at bounding box center [496, 351] width 12 height 12
click at [490, 271] on span at bounding box center [496, 270] width 12 height 12
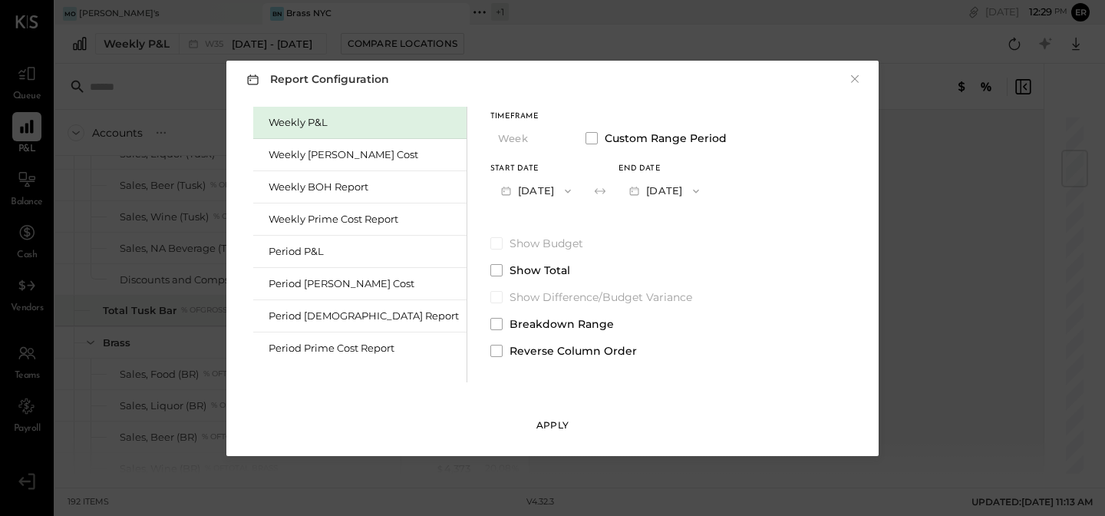
click at [563, 424] on div "Apply" at bounding box center [553, 424] width 32 height 13
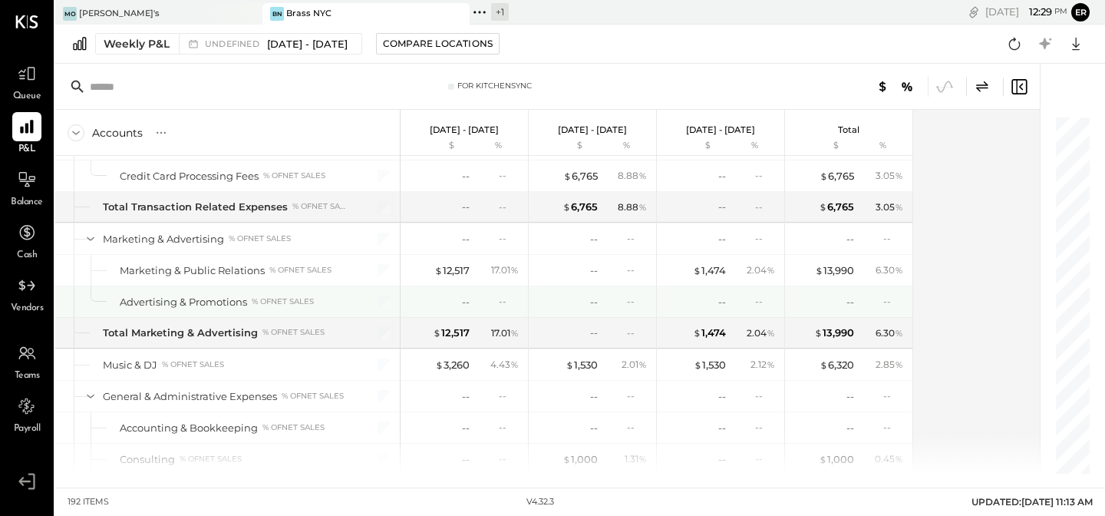
scroll to position [3832, 0]
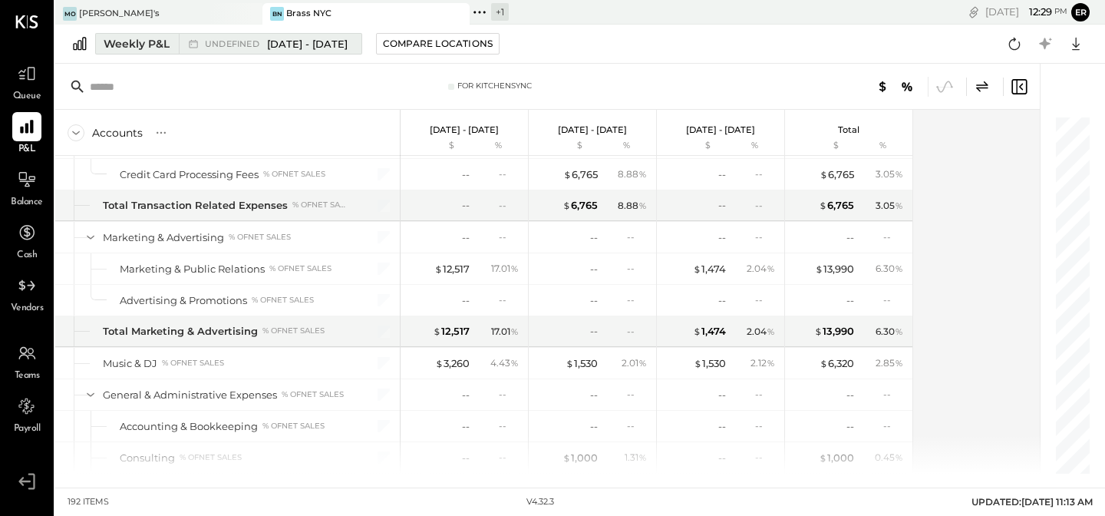
click at [121, 44] on div "Weekly P&L" at bounding box center [137, 43] width 66 height 15
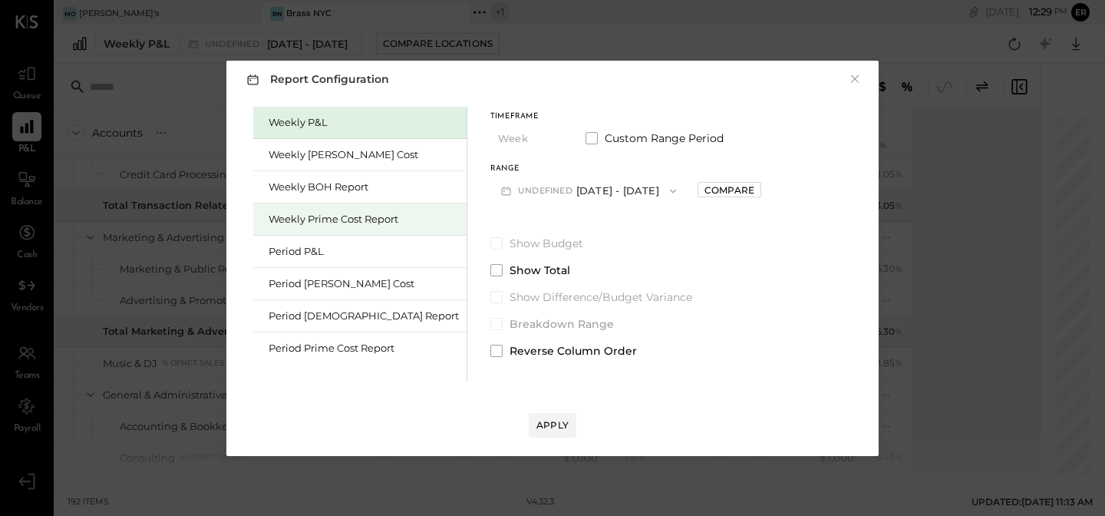
click at [325, 222] on div "Weekly Prime Cost Report" at bounding box center [364, 219] width 190 height 15
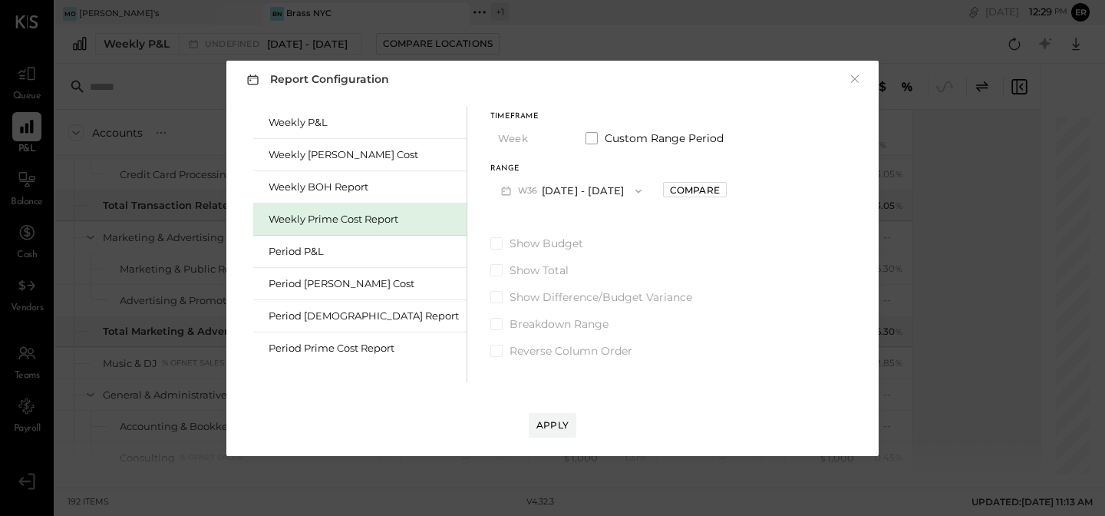
click at [542, 193] on button "W36 [DATE] - [DATE]" at bounding box center [571, 191] width 162 height 28
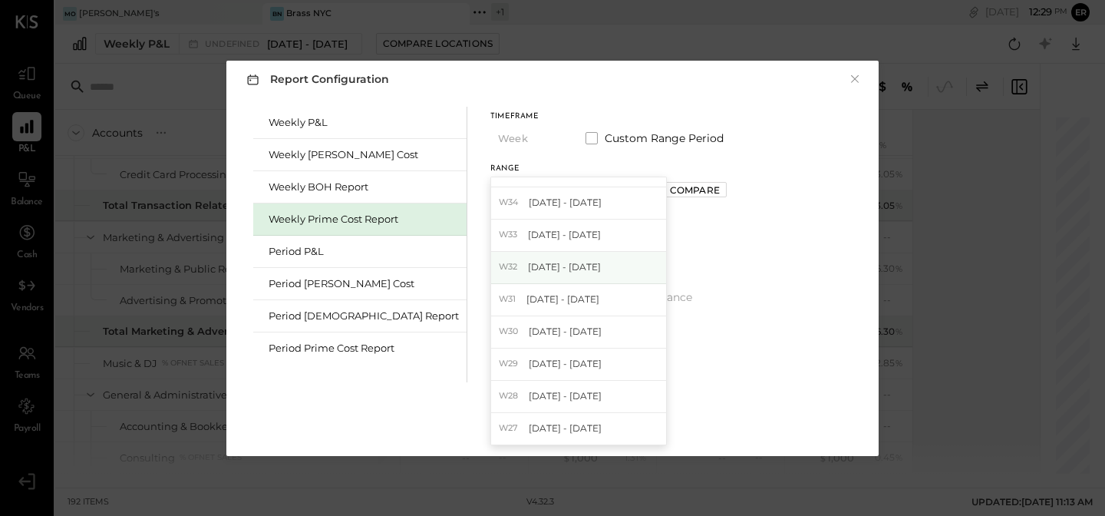
scroll to position [0, 0]
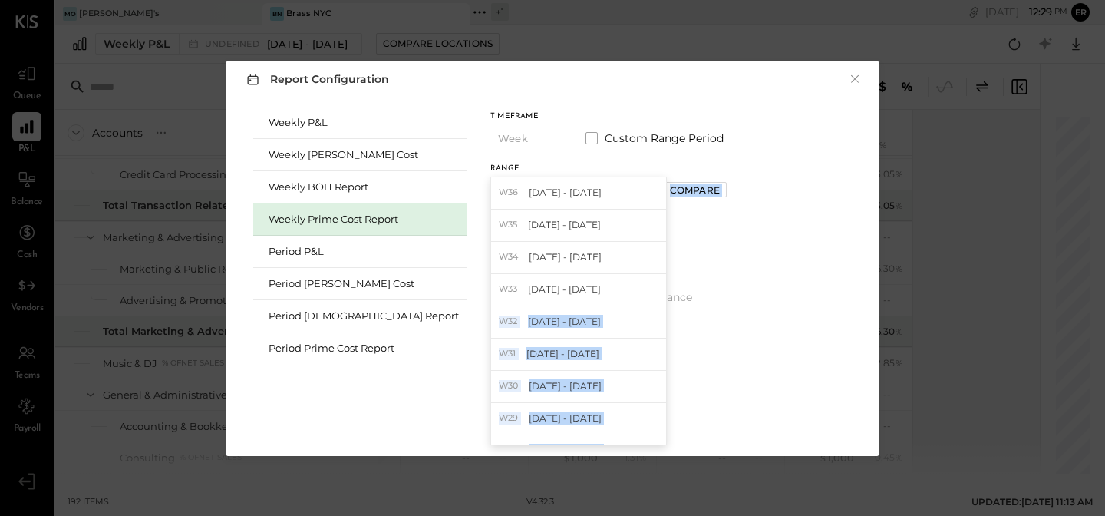
drag, startPoint x: 528, startPoint y: 289, endPoint x: 774, endPoint y: 259, distance: 248.2
click at [775, 259] on div "Weekly P&L Weekly [PERSON_NAME] Cost Weekly BOH Report Weekly Prime Cost Report…" at bounding box center [553, 242] width 622 height 279
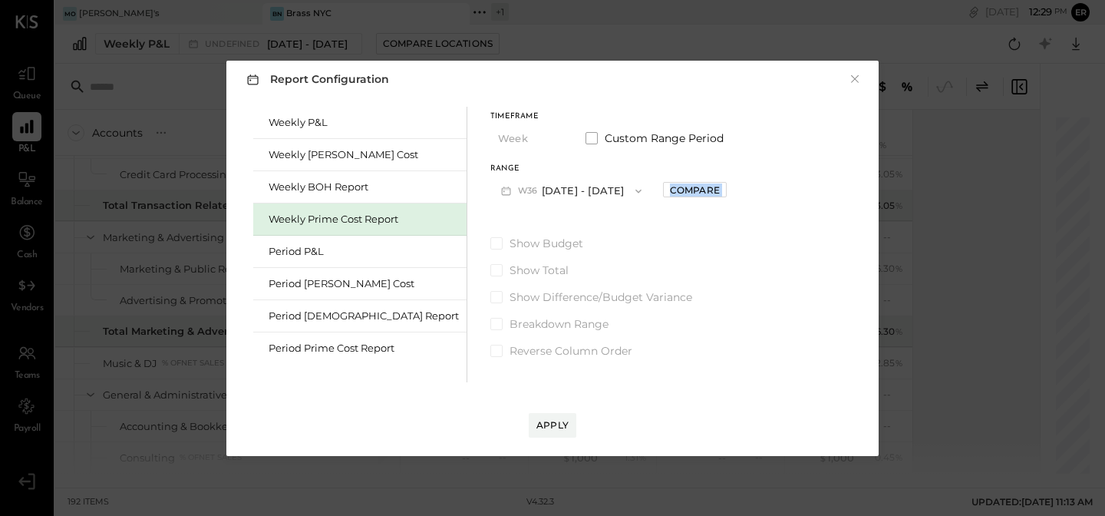
click at [774, 259] on div "Weekly P&L Weekly [PERSON_NAME] Cost Weekly BOH Report Weekly Prime Cost Report…" at bounding box center [553, 242] width 622 height 279
click at [586, 135] on span at bounding box center [592, 138] width 12 height 12
click at [554, 187] on span "button" at bounding box center [564, 191] width 20 height 12
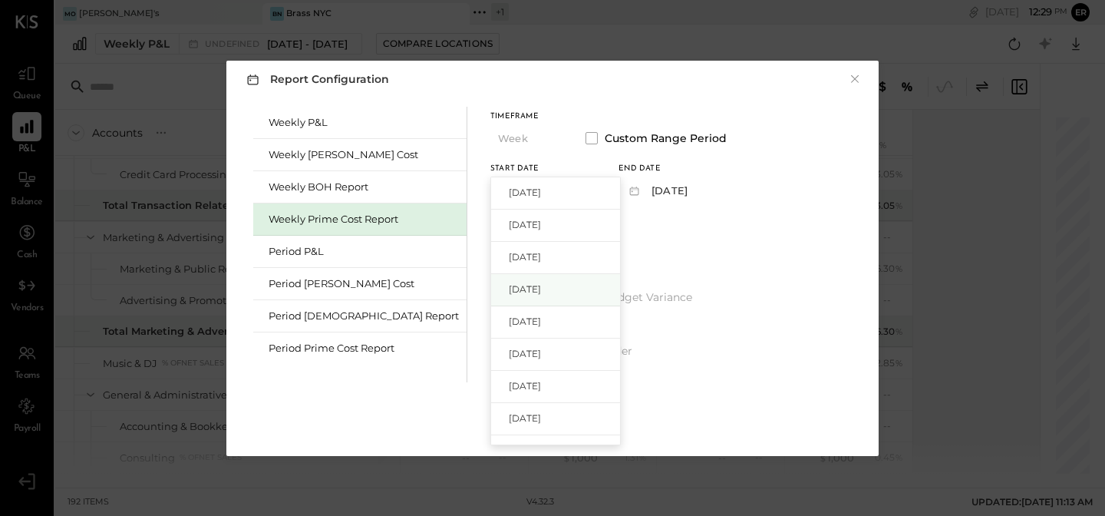
click at [519, 289] on div "[DATE]" at bounding box center [555, 290] width 129 height 32
click at [641, 196] on button "[DATE]" at bounding box center [664, 191] width 91 height 28
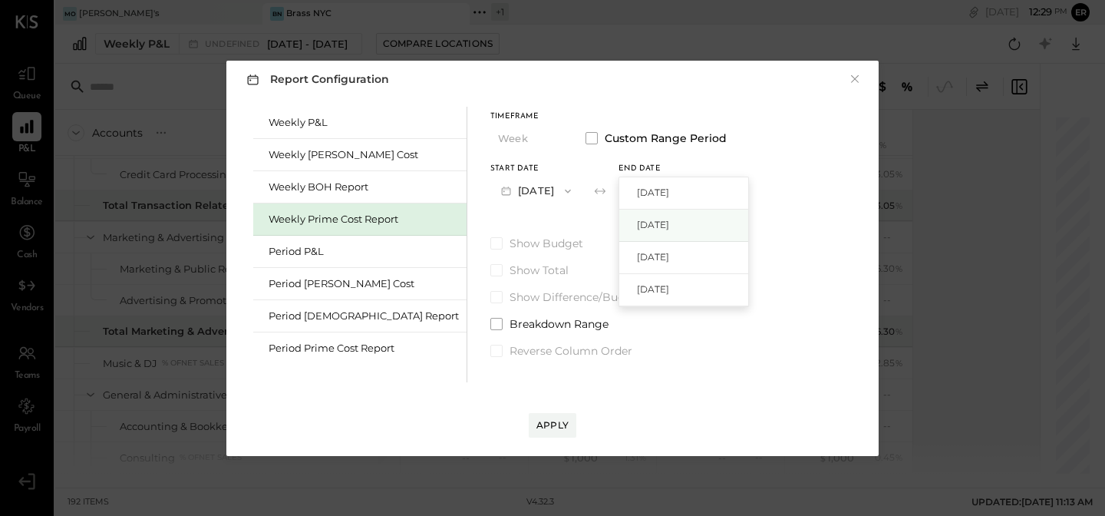
click at [636, 216] on div "[DATE]" at bounding box center [683, 226] width 129 height 32
click at [490, 323] on span at bounding box center [496, 324] width 12 height 12
click at [490, 348] on span at bounding box center [496, 351] width 12 height 12
click at [490, 266] on span at bounding box center [496, 270] width 12 height 12
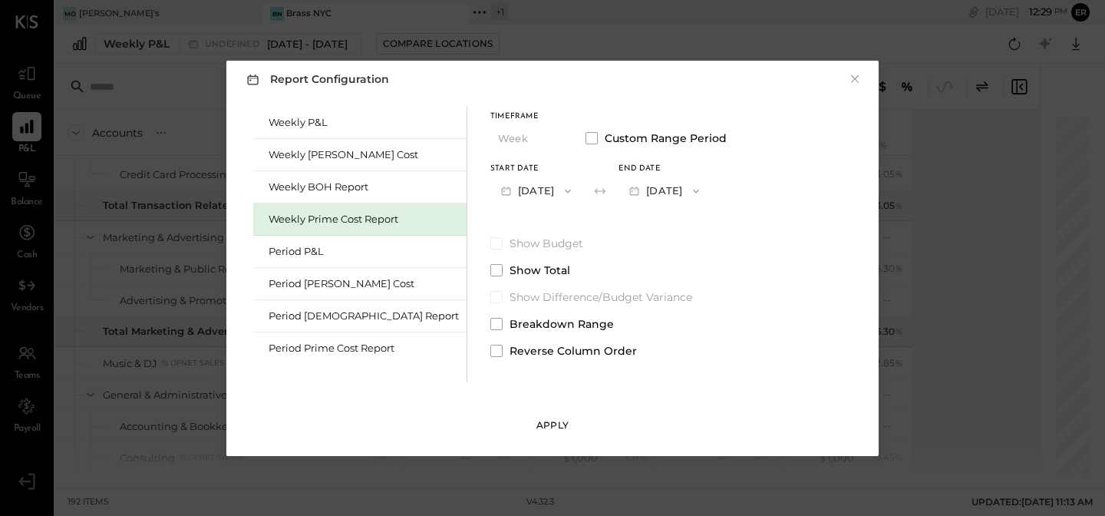
click at [555, 424] on div "Apply" at bounding box center [553, 424] width 32 height 13
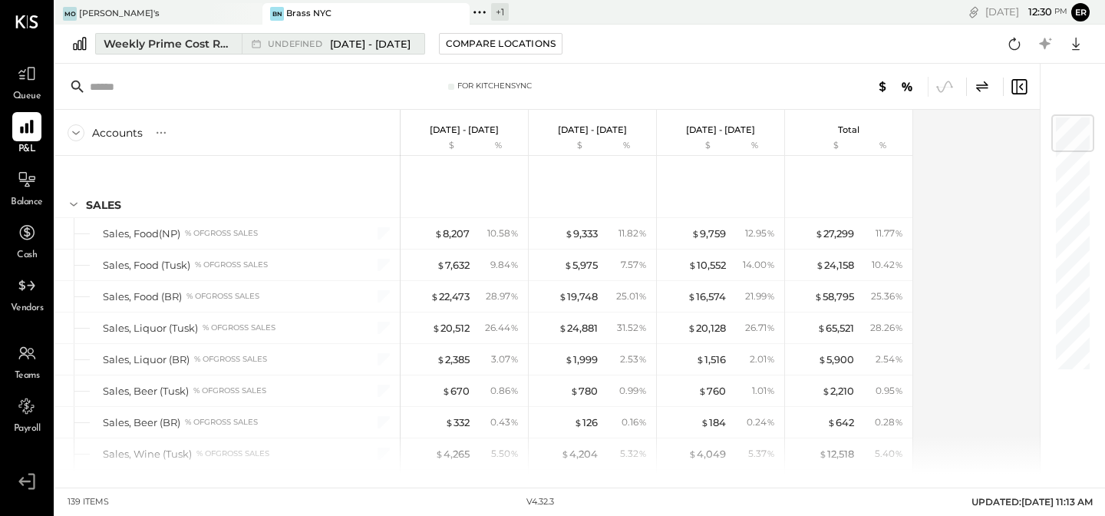
click at [345, 35] on div "undefined [DATE] - [DATE]" at bounding box center [329, 44] width 175 height 20
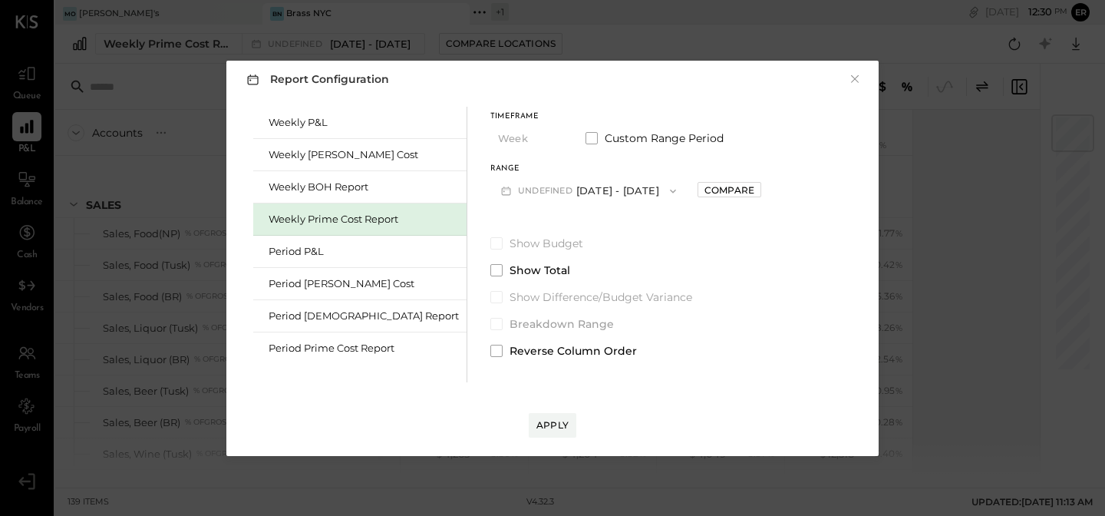
click at [518, 189] on span "undefined" at bounding box center [547, 191] width 58 height 12
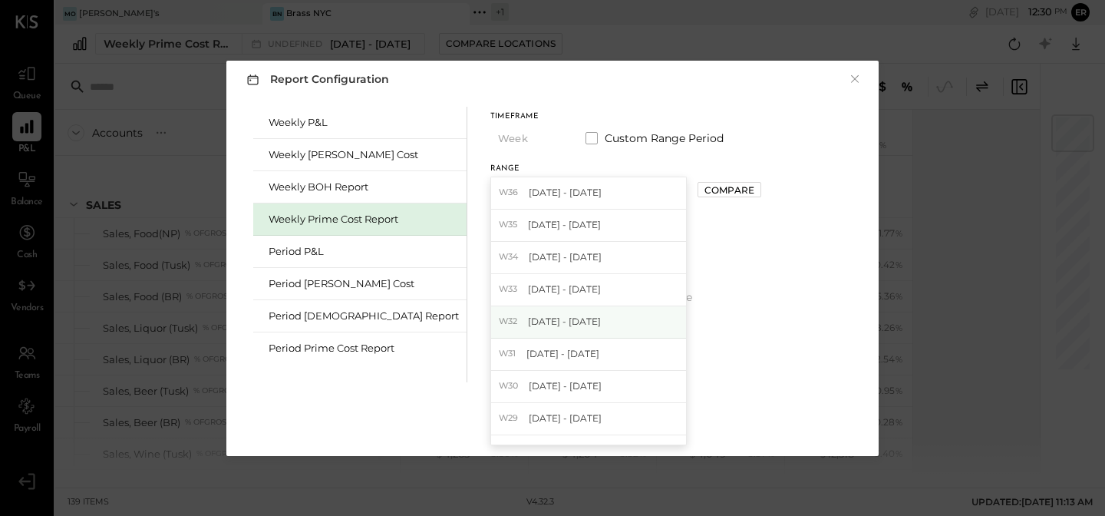
click at [491, 314] on div "W32 [DATE] - [DATE]" at bounding box center [588, 322] width 195 height 32
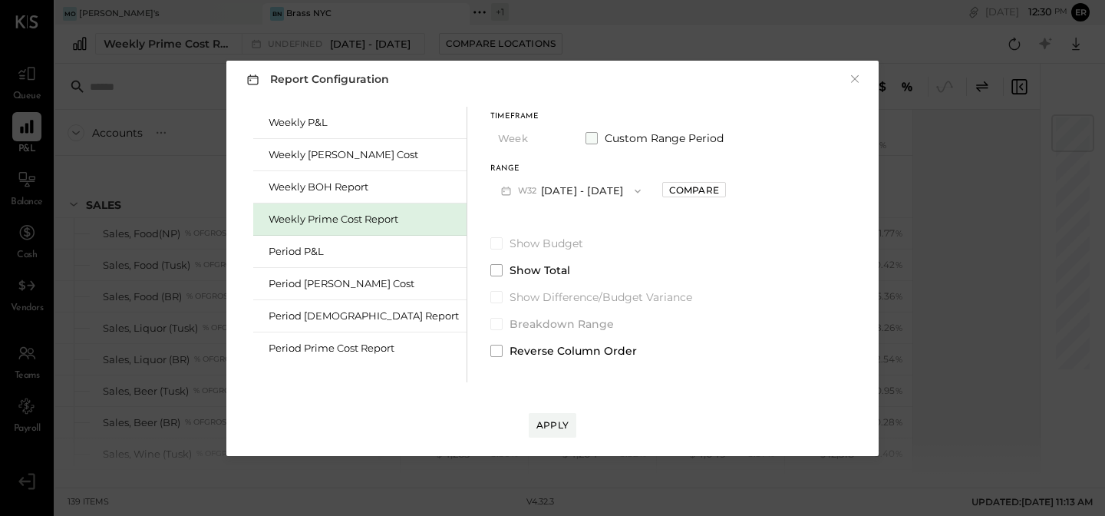
click at [586, 130] on label "Custom Range Period" at bounding box center [655, 137] width 138 height 15
click at [645, 183] on button "[DATE]" at bounding box center [664, 191] width 91 height 28
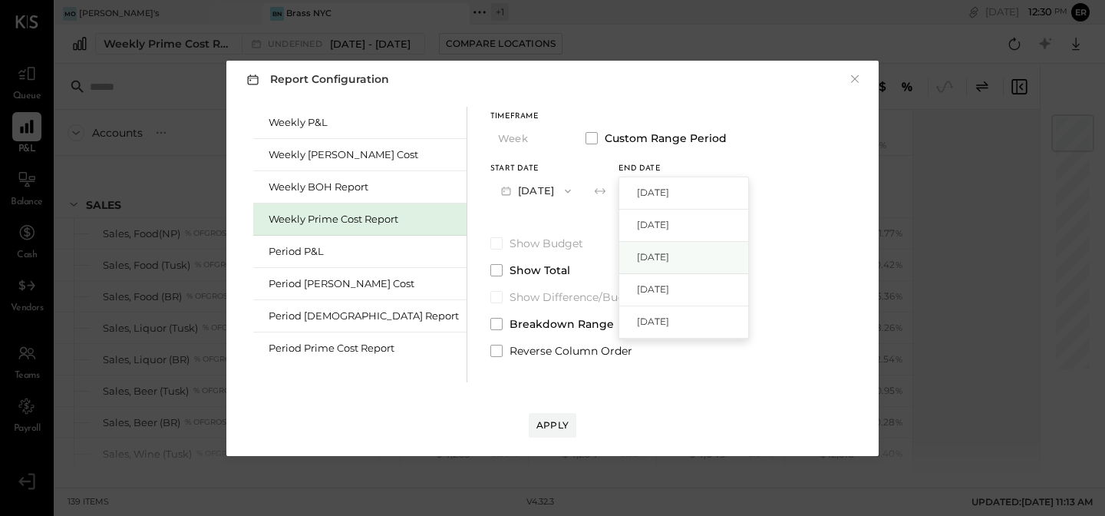
click at [637, 257] on span "[DATE]" at bounding box center [653, 256] width 32 height 13
click at [490, 354] on span at bounding box center [496, 351] width 12 height 12
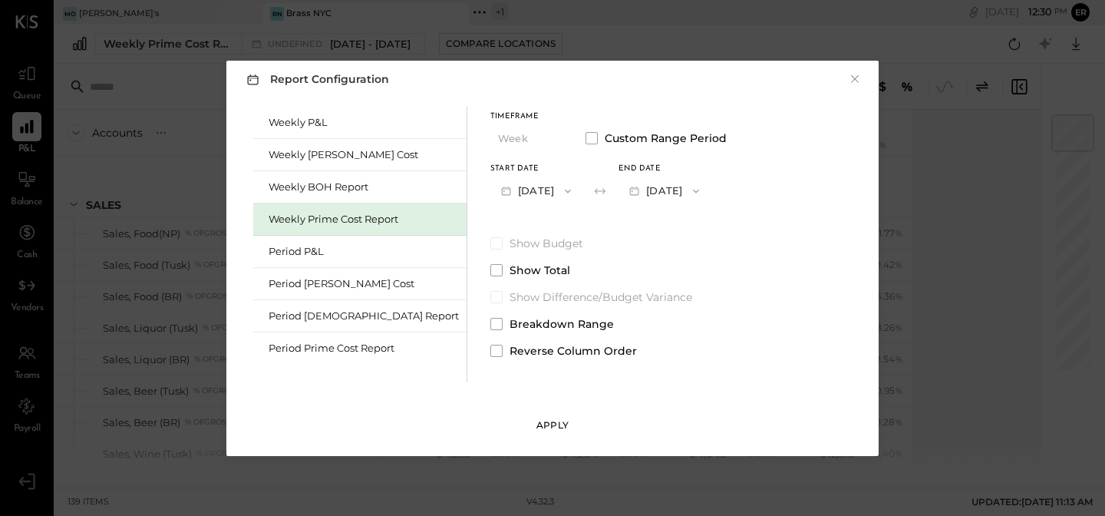
click at [556, 429] on div "Apply" at bounding box center [553, 424] width 32 height 13
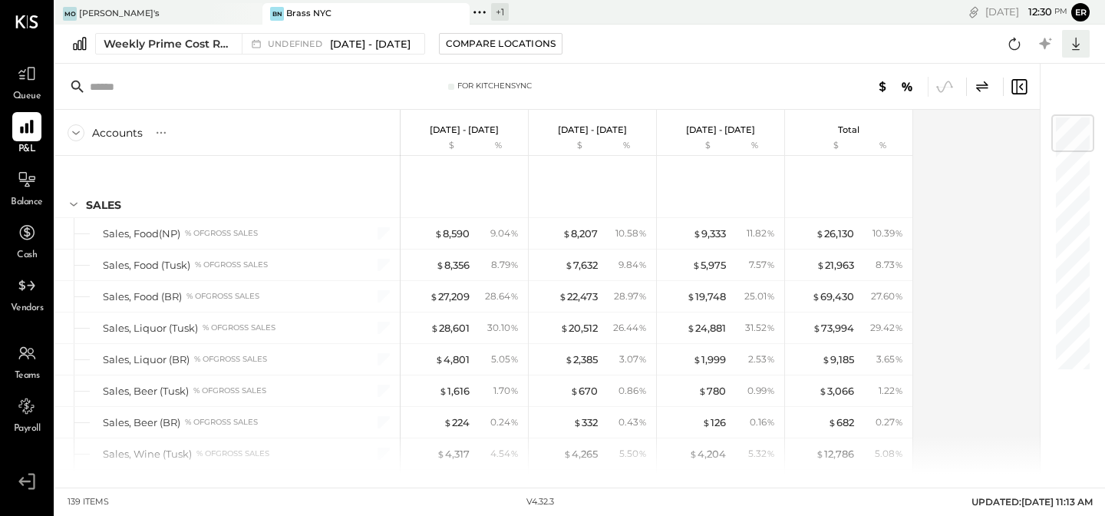
click at [1077, 48] on icon at bounding box center [1076, 44] width 20 height 20
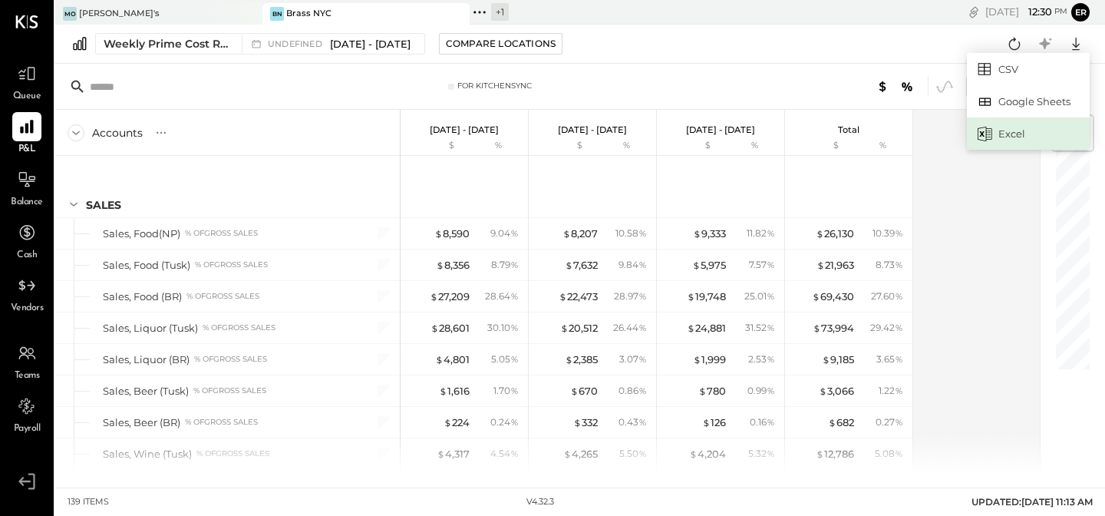
click at [1005, 127] on div "Excel" at bounding box center [1028, 133] width 123 height 32
